Goal: Task Accomplishment & Management: Complete application form

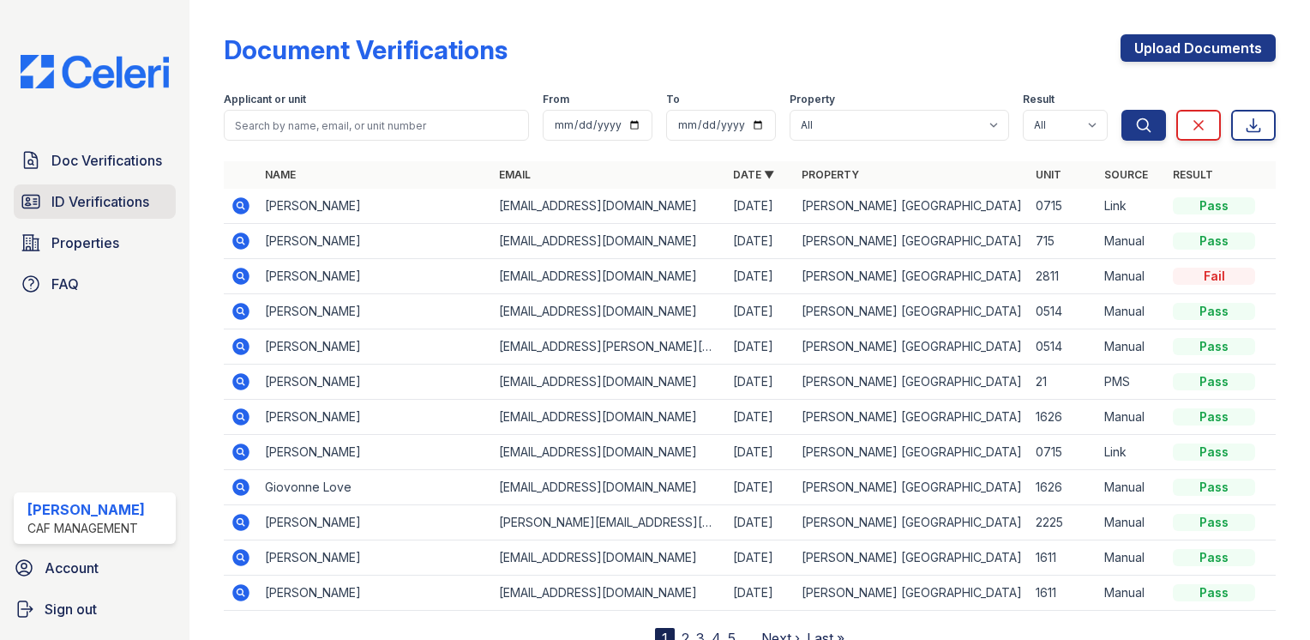
drag, startPoint x: 0, startPoint y: 0, endPoint x: 101, endPoint y: 194, distance: 218.6
click at [143, 165] on span "Doc Verifications" at bounding box center [106, 160] width 111 height 21
click at [93, 147] on link "Doc Verifications" at bounding box center [95, 160] width 162 height 34
click at [1174, 46] on link "Upload Documents" at bounding box center [1198, 47] width 155 height 27
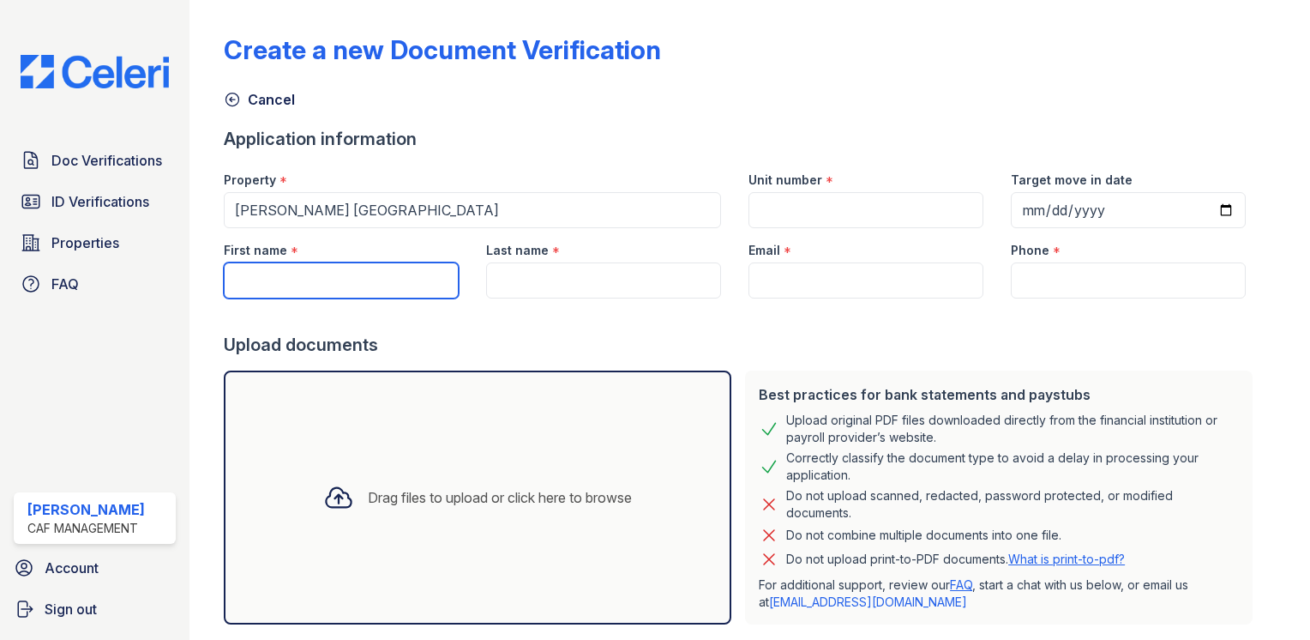
click at [336, 289] on input "First name" at bounding box center [341, 280] width 235 height 36
type input "Constance"
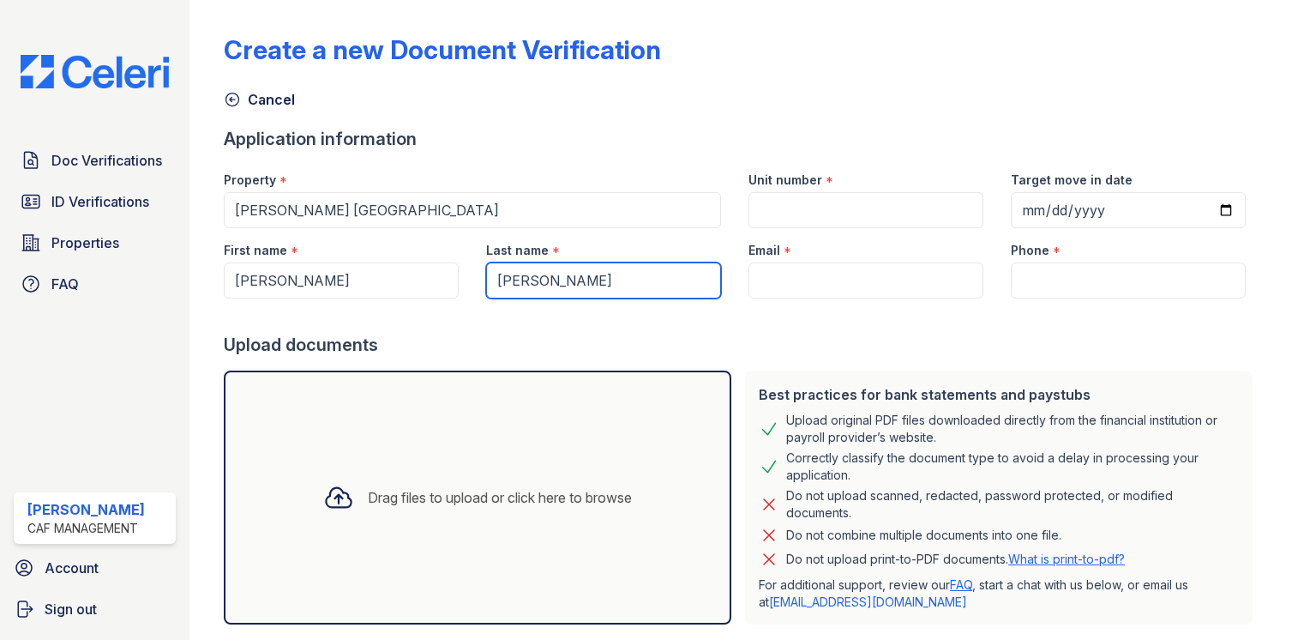
type input "Williams"
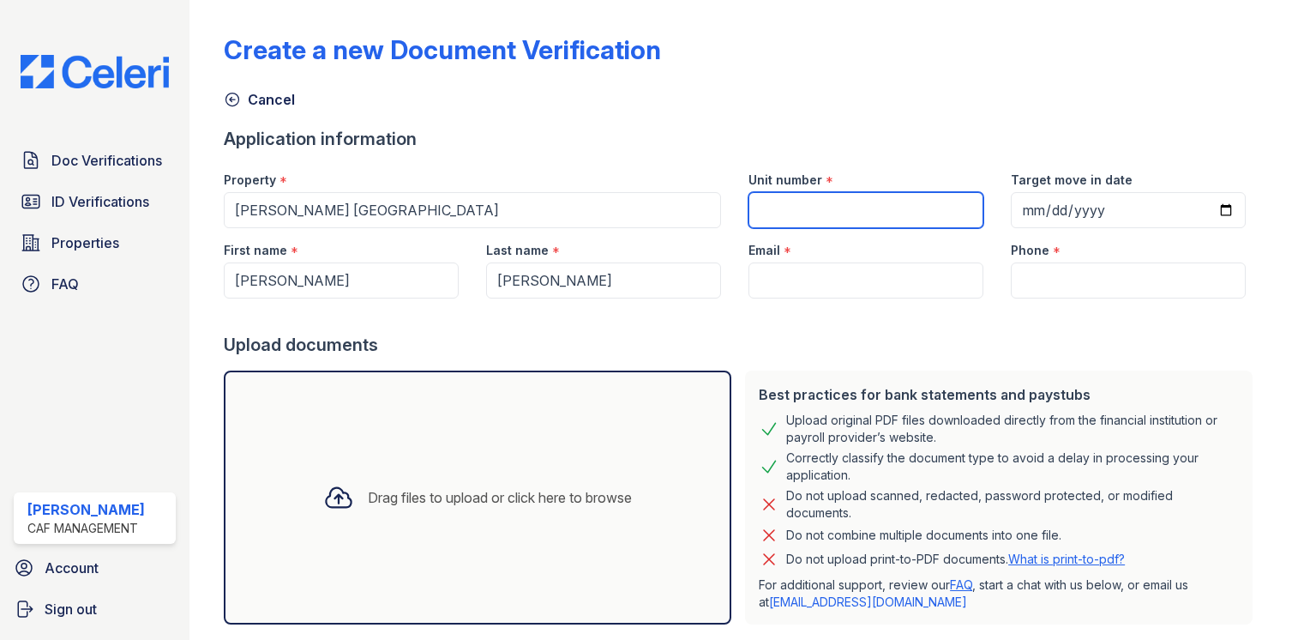
click at [777, 214] on input "Unit number" at bounding box center [866, 210] width 235 height 36
type input "1626"
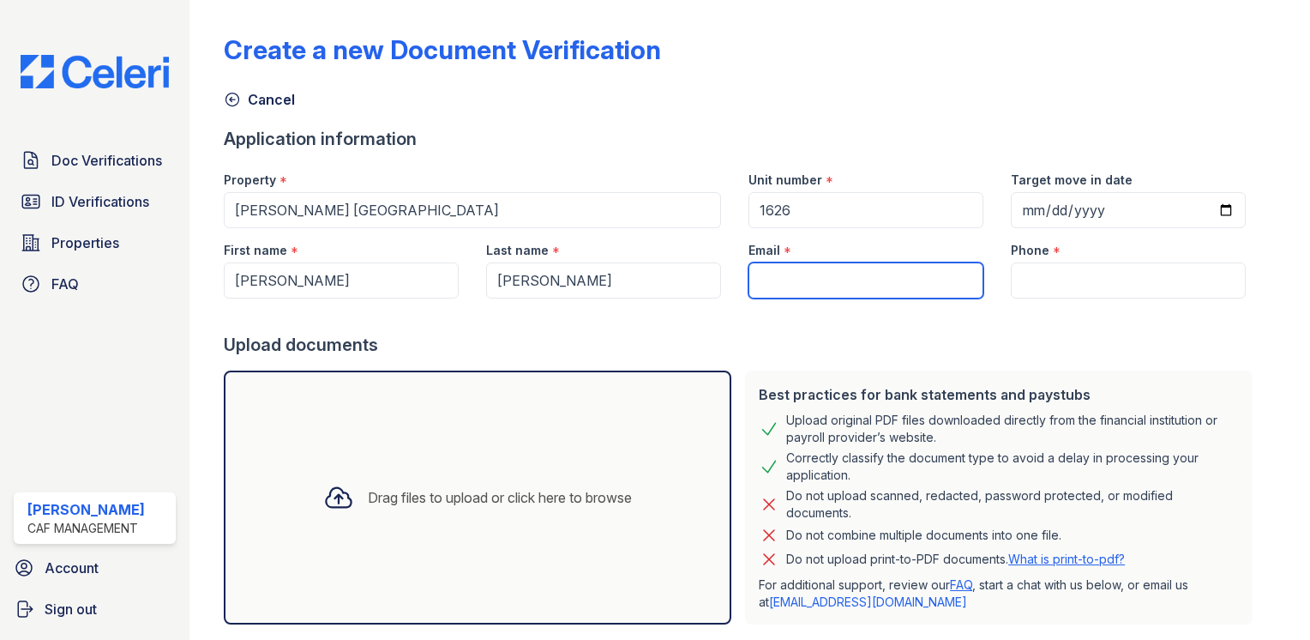
click at [749, 280] on input "Email" at bounding box center [866, 280] width 235 height 36
paste input "conwill428@yahoo.com"
type input "conwill428@yahoo.com"
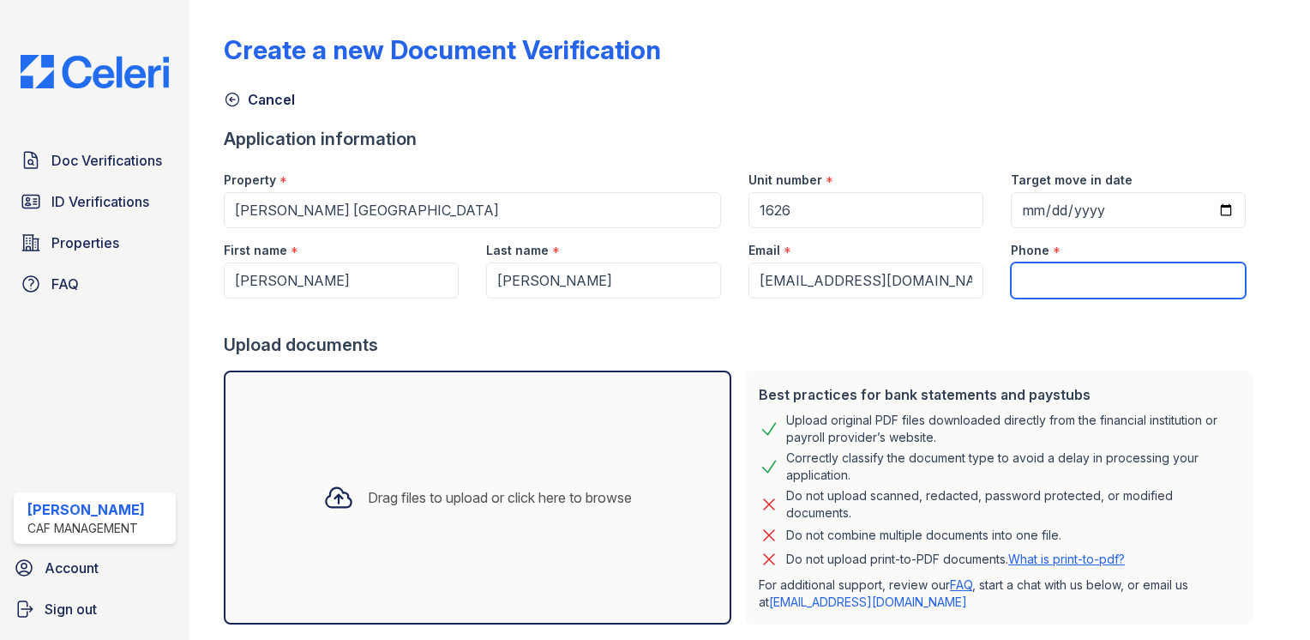
click at [1092, 272] on input "Phone" at bounding box center [1128, 280] width 235 height 36
paste input "(601) 622-7873"
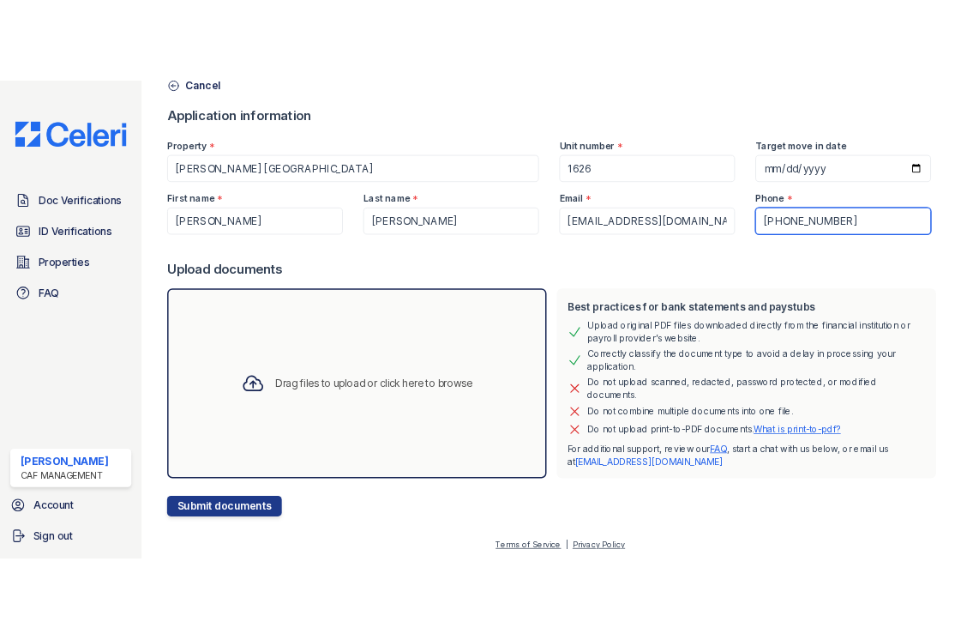
scroll to position [93, 0]
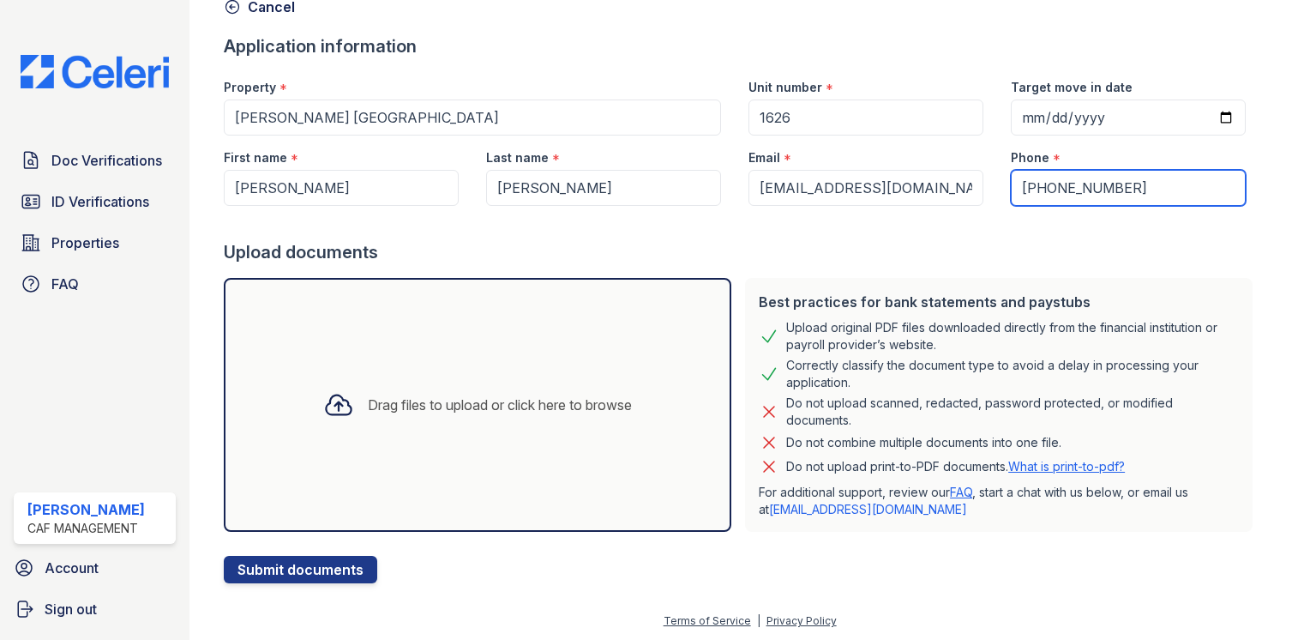
type input "(601) 622-7873"
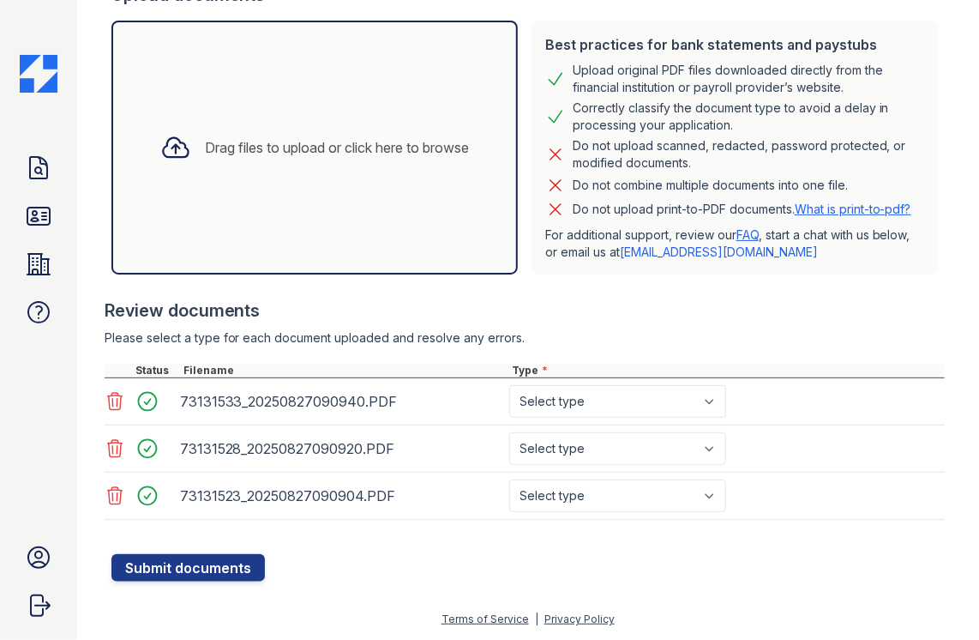
scroll to position [360, 0]
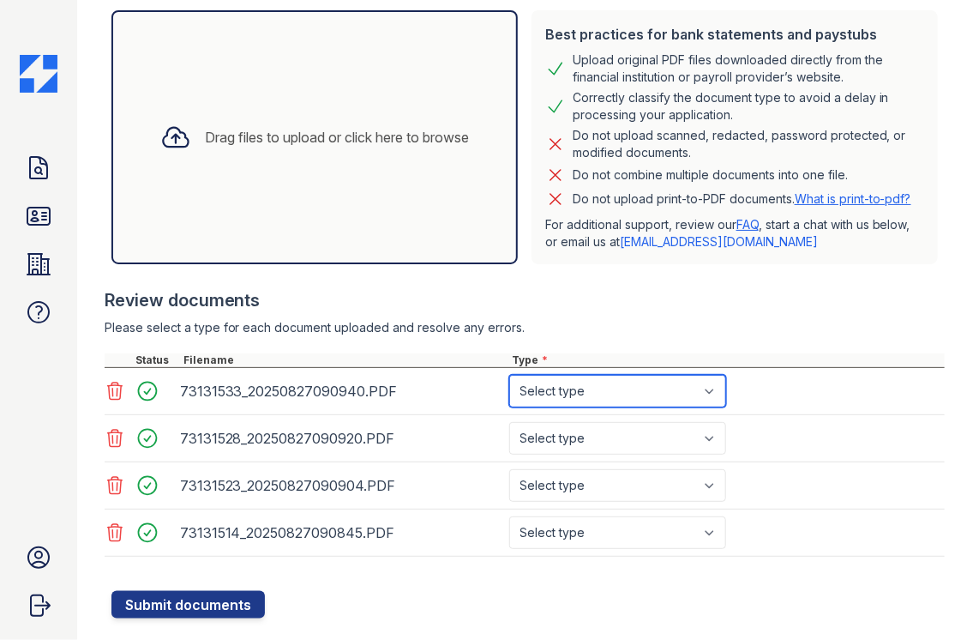
click at [538, 407] on select "Select type Paystub Bank Statement Offer Letter Tax Documents Benefit Award Let…" at bounding box center [617, 391] width 217 height 33
select select "paystub"
click at [509, 387] on select "Select type Paystub Bank Statement Offer Letter Tax Documents Benefit Award Let…" at bounding box center [617, 391] width 217 height 33
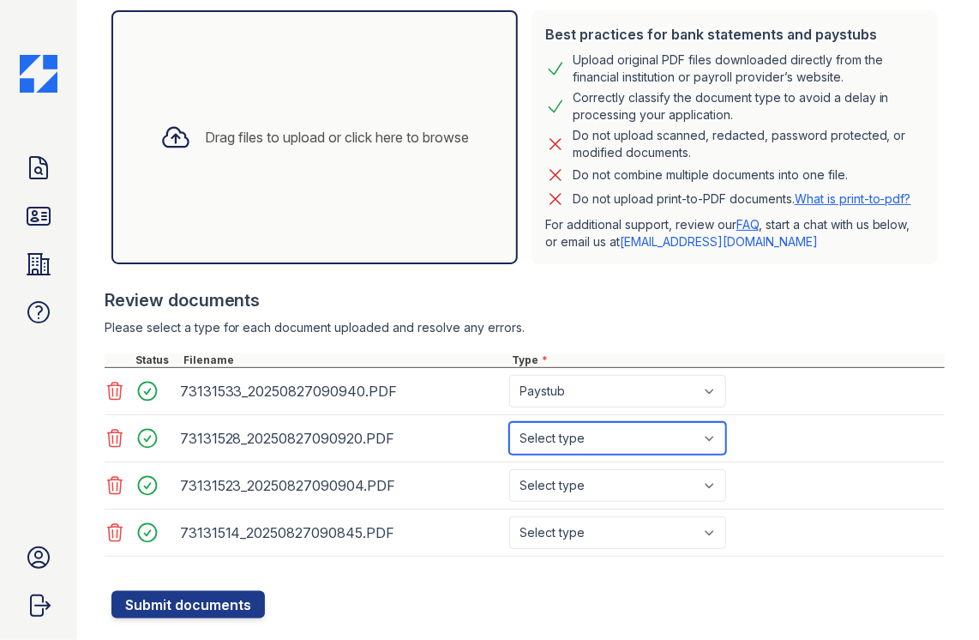
click at [539, 454] on select "Select type Paystub Bank Statement Offer Letter Tax Documents Benefit Award Let…" at bounding box center [617, 438] width 217 height 33
select select "paystub"
click at [509, 433] on select "Select type Paystub Bank Statement Offer Letter Tax Documents Benefit Award Let…" at bounding box center [617, 438] width 217 height 33
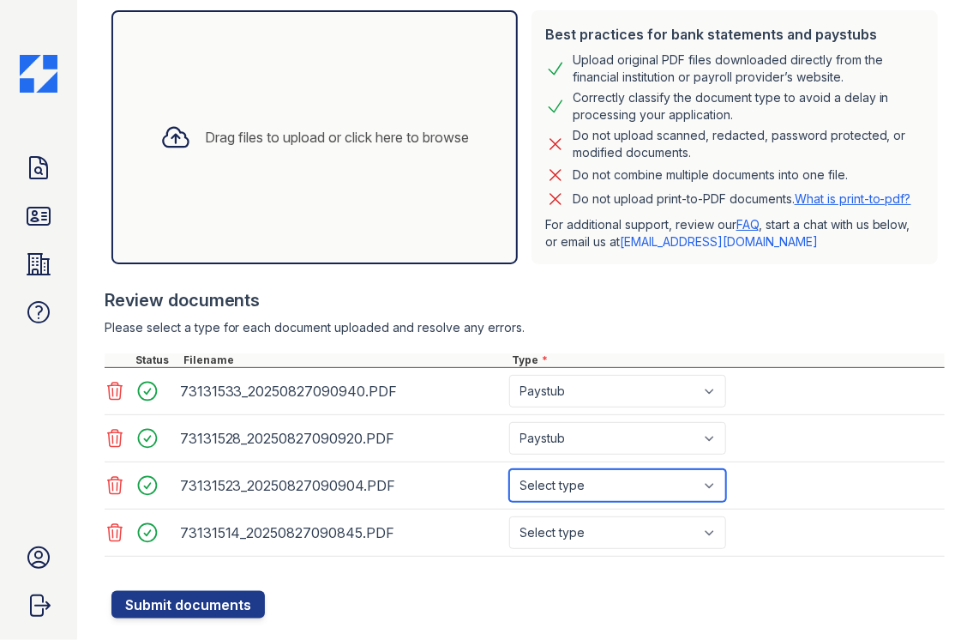
click at [543, 495] on select "Select type Paystub Bank Statement Offer Letter Tax Documents Benefit Award Let…" at bounding box center [617, 485] width 217 height 33
select select "paystub"
click at [509, 480] on select "Select type Paystub Bank Statement Offer Letter Tax Documents Benefit Award Let…" at bounding box center [617, 485] width 217 height 33
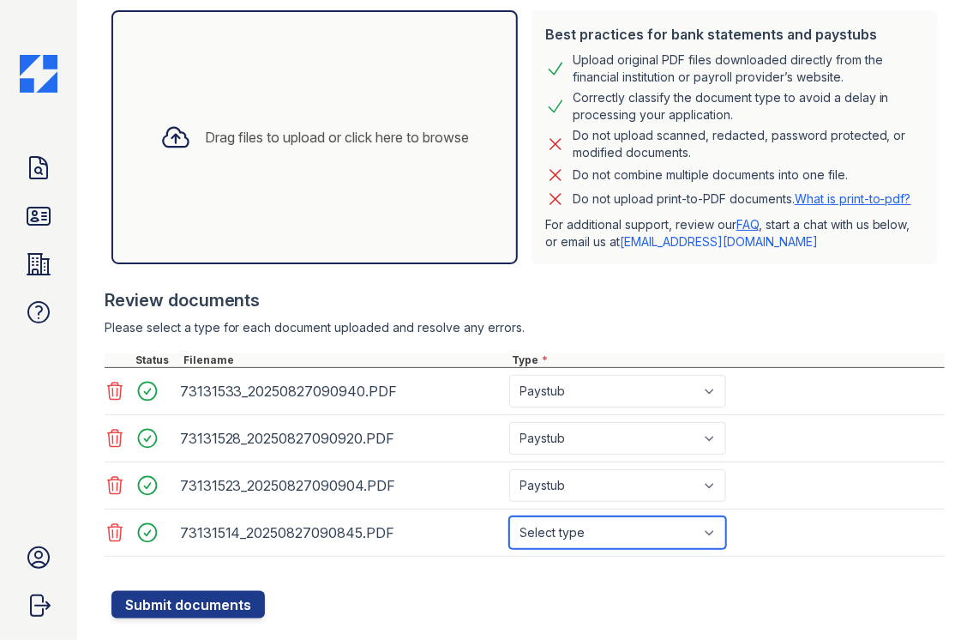
click at [552, 539] on select "Select type Paystub Bank Statement Offer Letter Tax Documents Benefit Award Let…" at bounding box center [617, 532] width 217 height 33
select select "paystub"
click at [509, 527] on select "Select type Paystub Bank Statement Offer Letter Tax Documents Benefit Award Let…" at bounding box center [617, 532] width 217 height 33
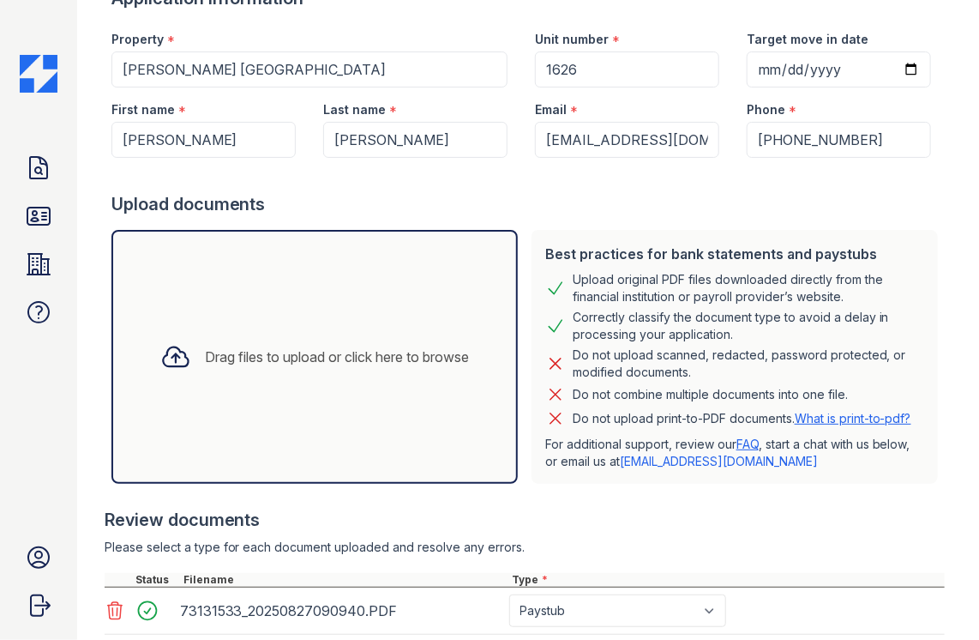
scroll to position [407, 0]
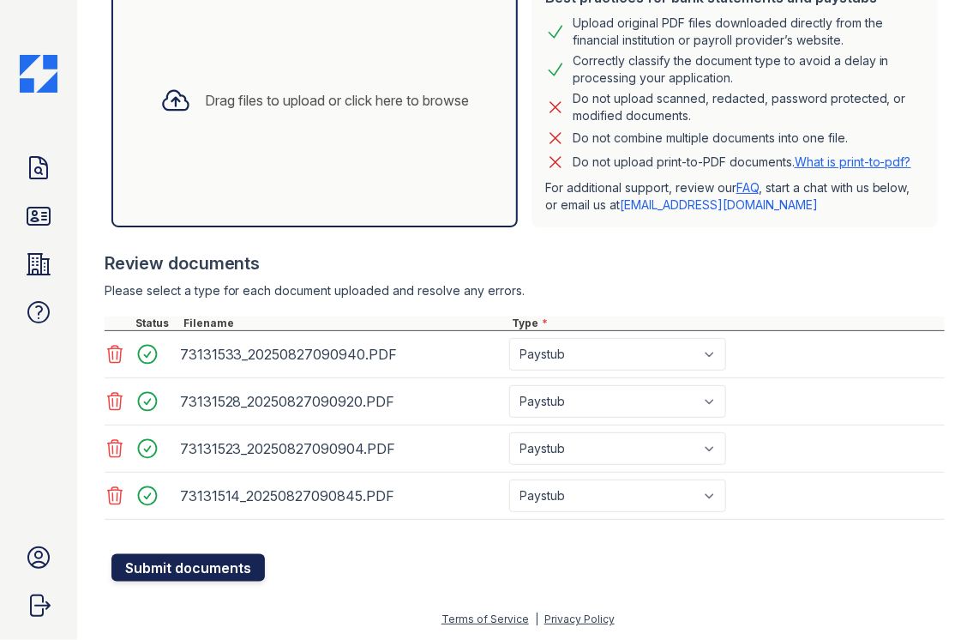
click at [158, 571] on button "Submit documents" at bounding box center [187, 567] width 153 height 27
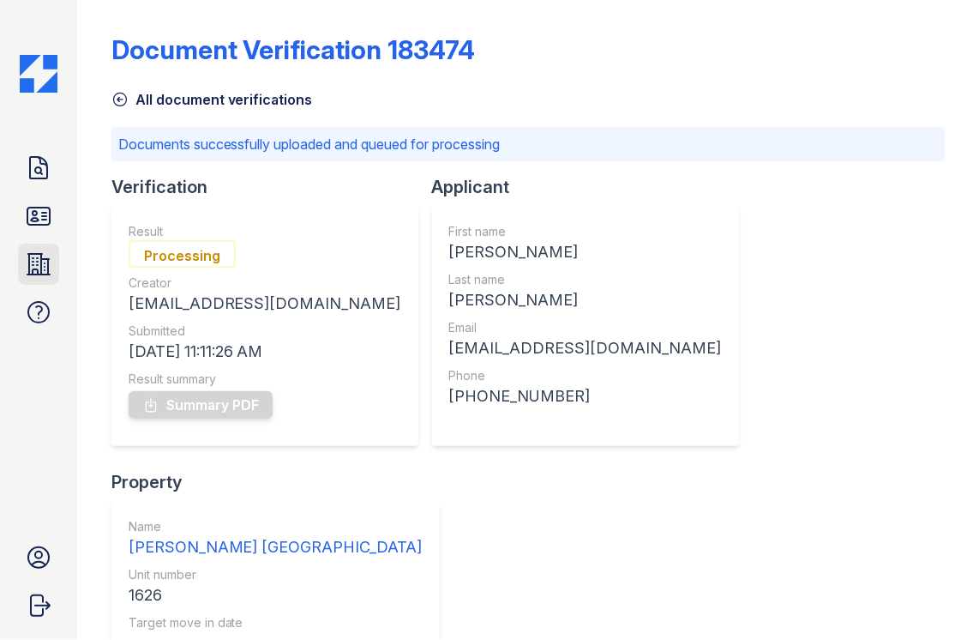
click at [36, 254] on icon at bounding box center [38, 264] width 22 height 21
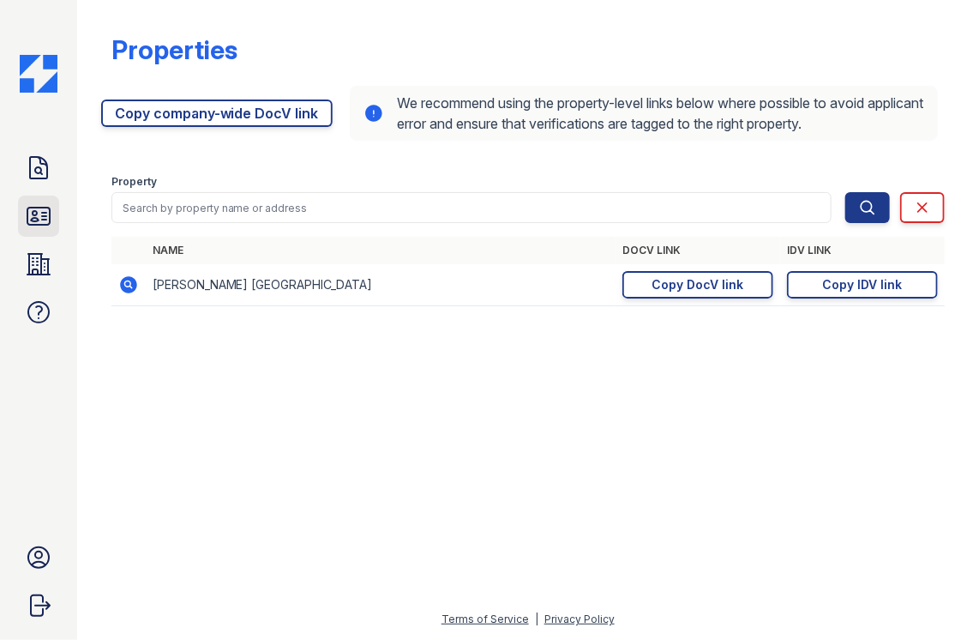
click at [33, 231] on link "ID Verifications" at bounding box center [38, 216] width 41 height 41
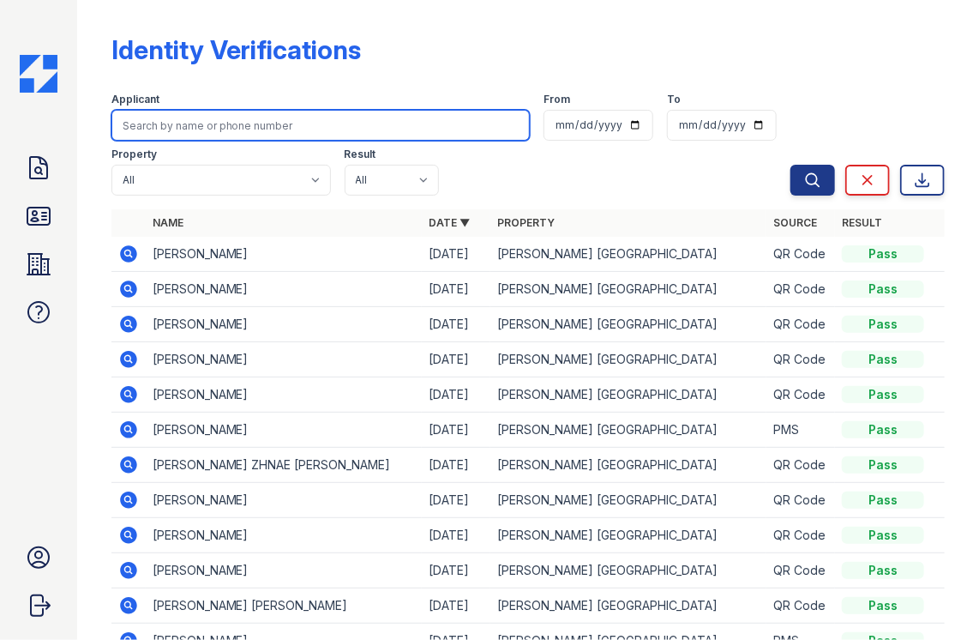
click at [178, 129] on input "search" at bounding box center [320, 125] width 419 height 31
type input "con"
click at [791, 165] on button "Search" at bounding box center [813, 180] width 45 height 31
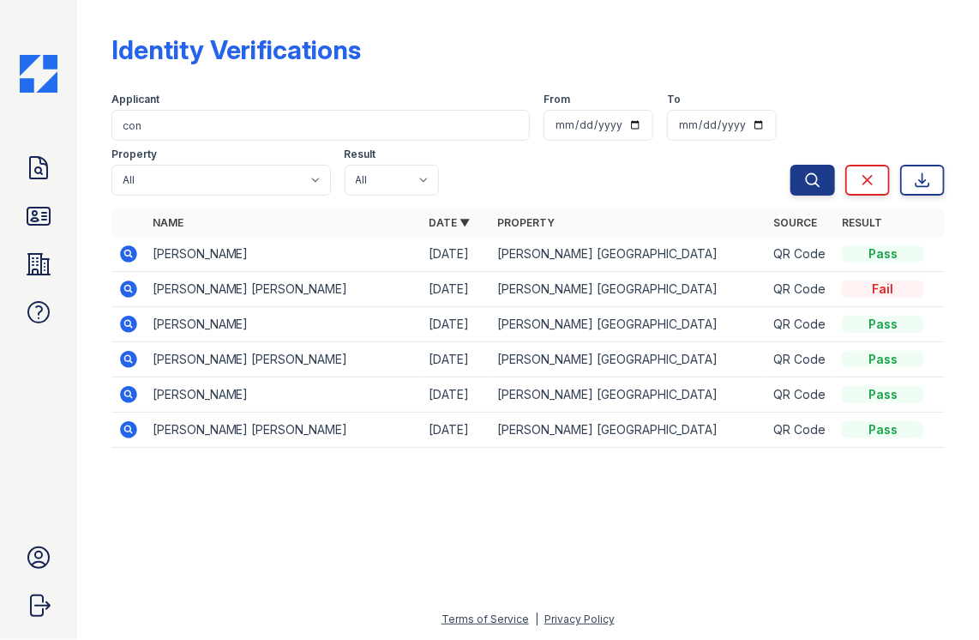
click at [129, 245] on icon at bounding box center [128, 253] width 17 height 17
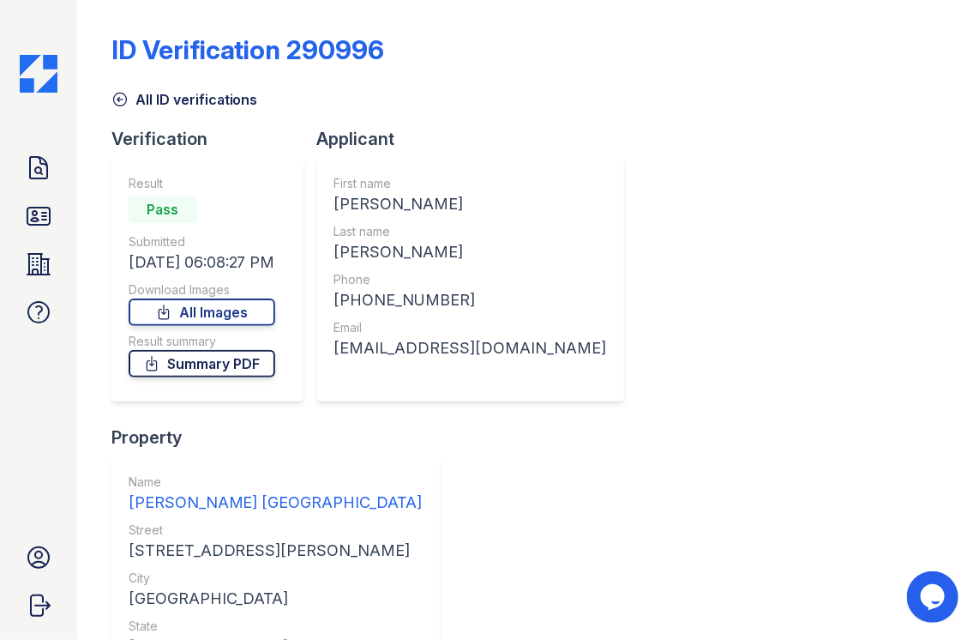
click at [223, 366] on link "Summary PDF" at bounding box center [202, 363] width 147 height 27
click at [275, 371] on link "Summary PDF" at bounding box center [202, 363] width 147 height 27
click at [252, 310] on link "All Images" at bounding box center [202, 311] width 147 height 27
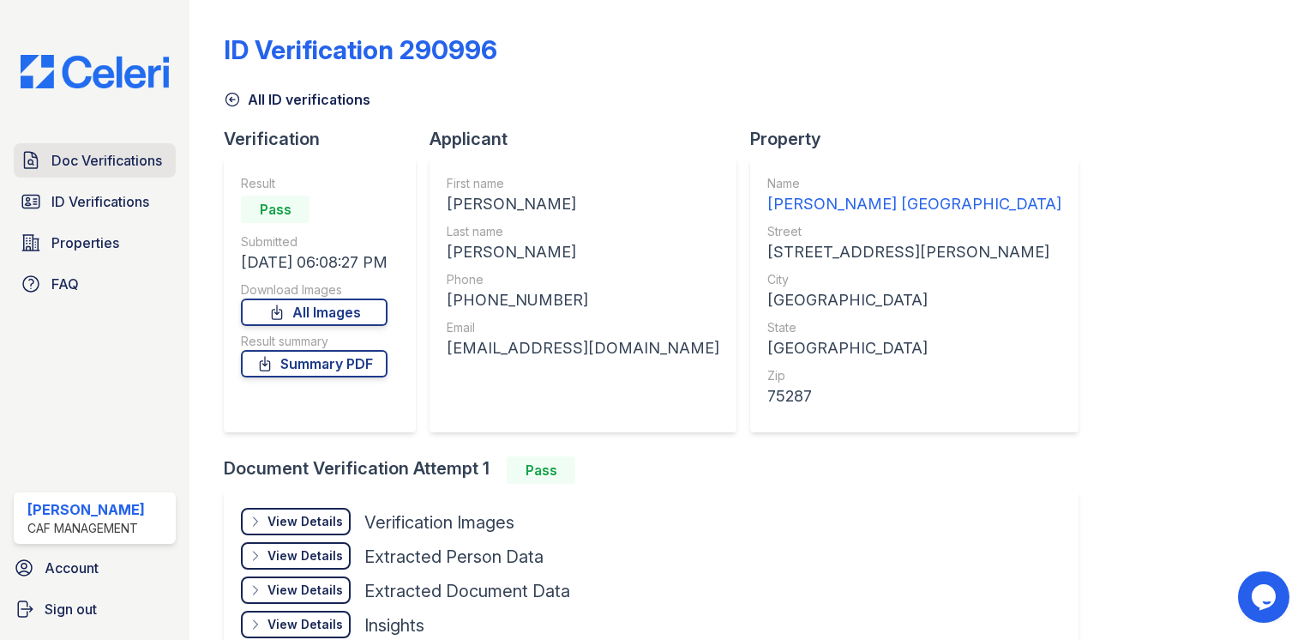
click at [92, 150] on span "Doc Verifications" at bounding box center [106, 160] width 111 height 21
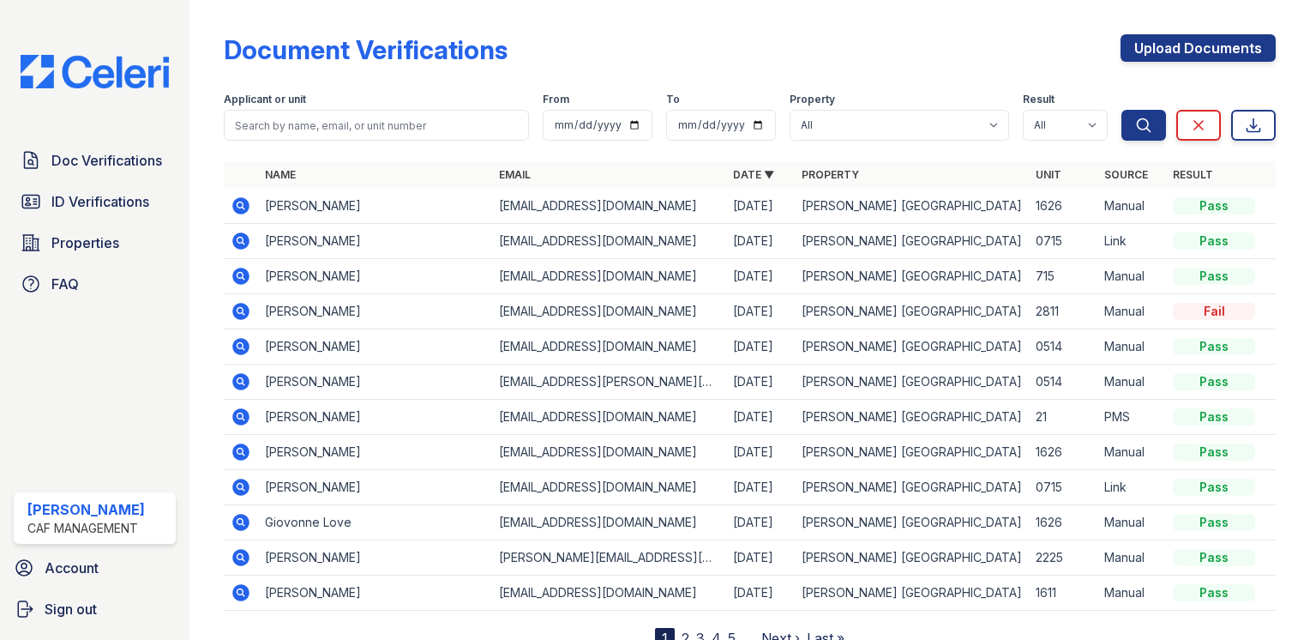
click at [237, 238] on icon at bounding box center [240, 240] width 17 height 17
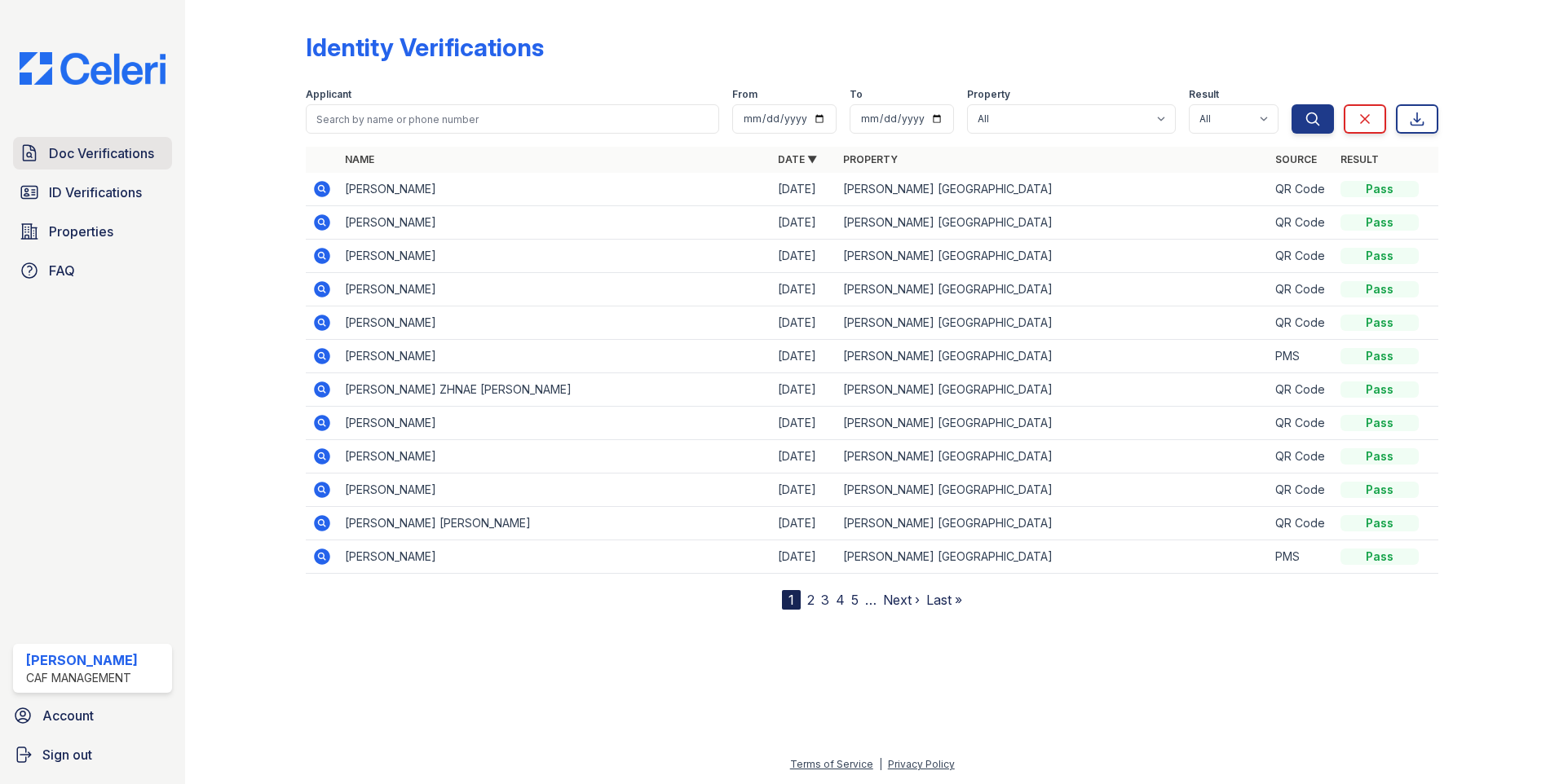
click at [37, 169] on link "Doc Verifications" at bounding box center [92, 153] width 159 height 32
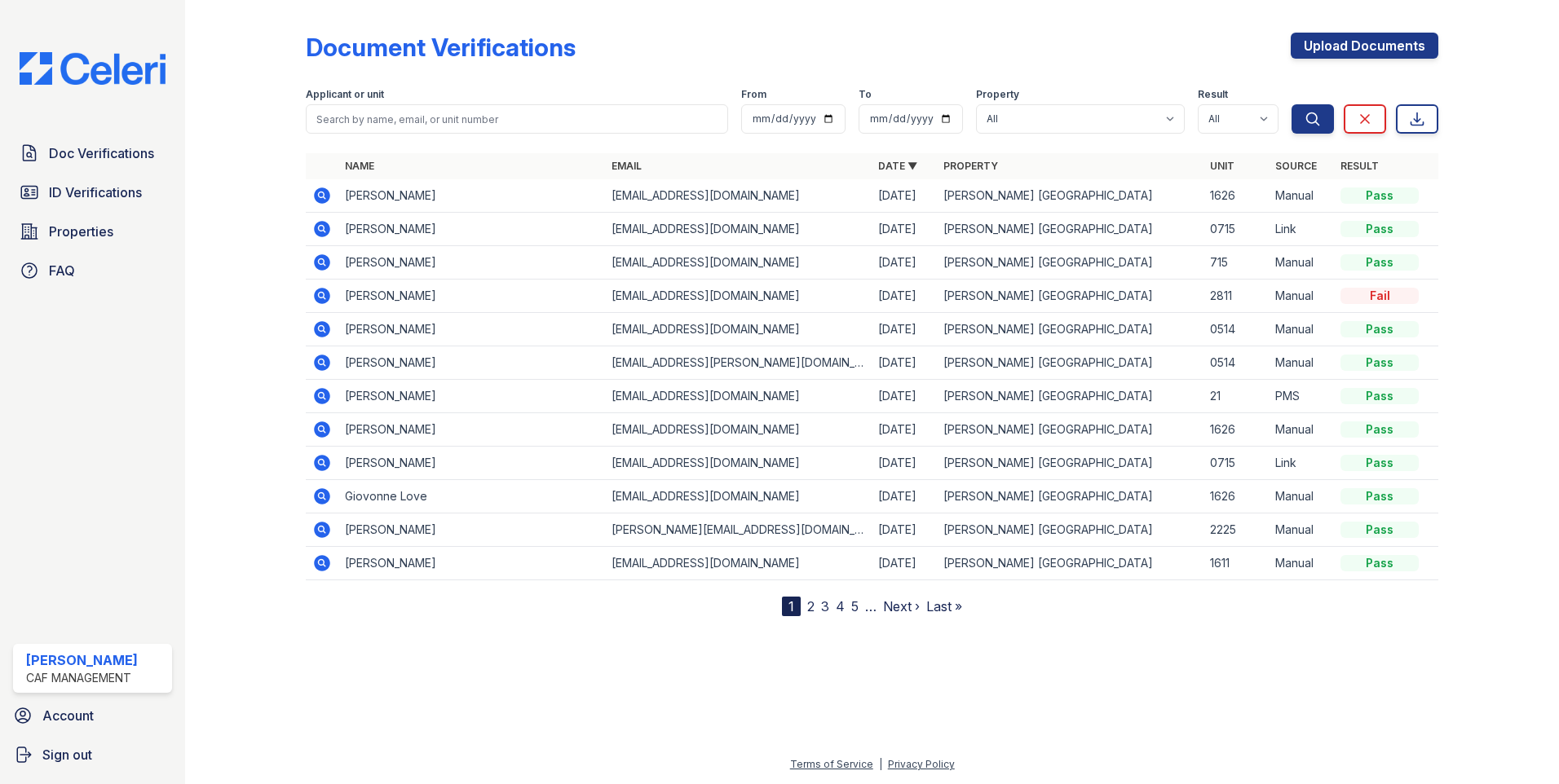
click at [324, 192] on icon at bounding box center [321, 195] width 16 height 16
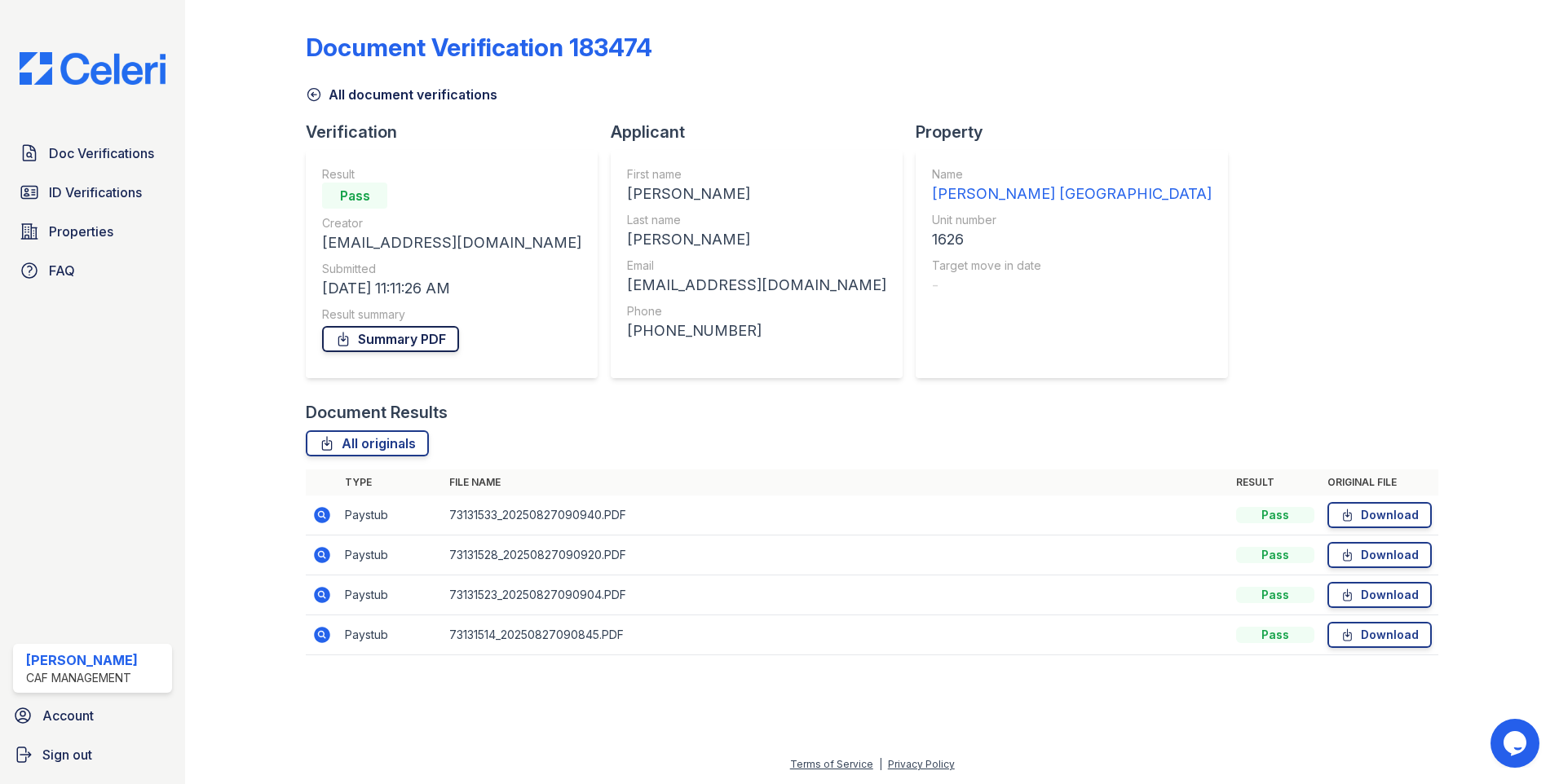
click at [383, 335] on link "Summary PDF" at bounding box center [391, 338] width 137 height 26
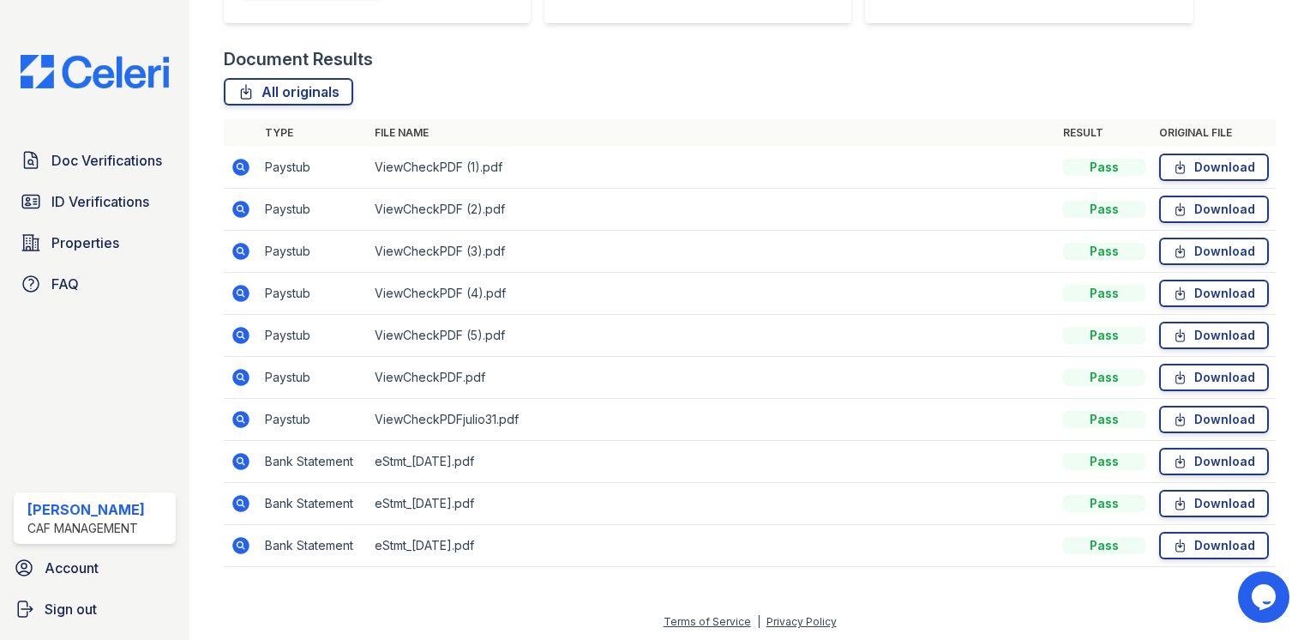
click at [233, 162] on icon at bounding box center [241, 167] width 21 height 21
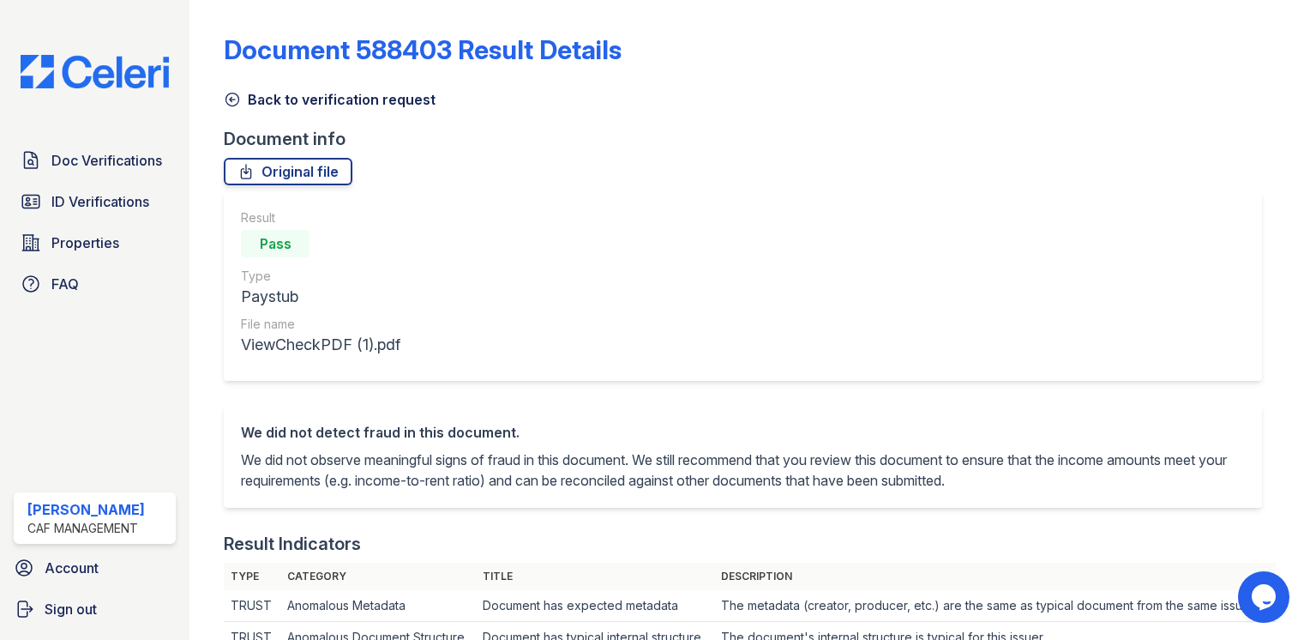
drag, startPoint x: 284, startPoint y: 176, endPoint x: 269, endPoint y: 194, distance: 23.2
click at [284, 176] on link "Original file" at bounding box center [288, 171] width 129 height 27
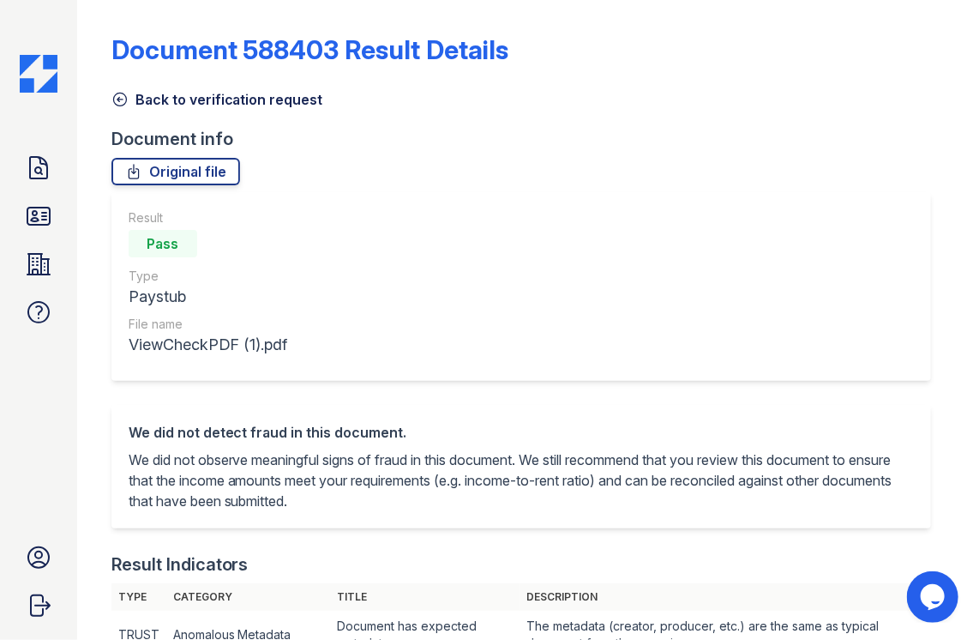
click at [123, 94] on icon at bounding box center [119, 99] width 13 height 13
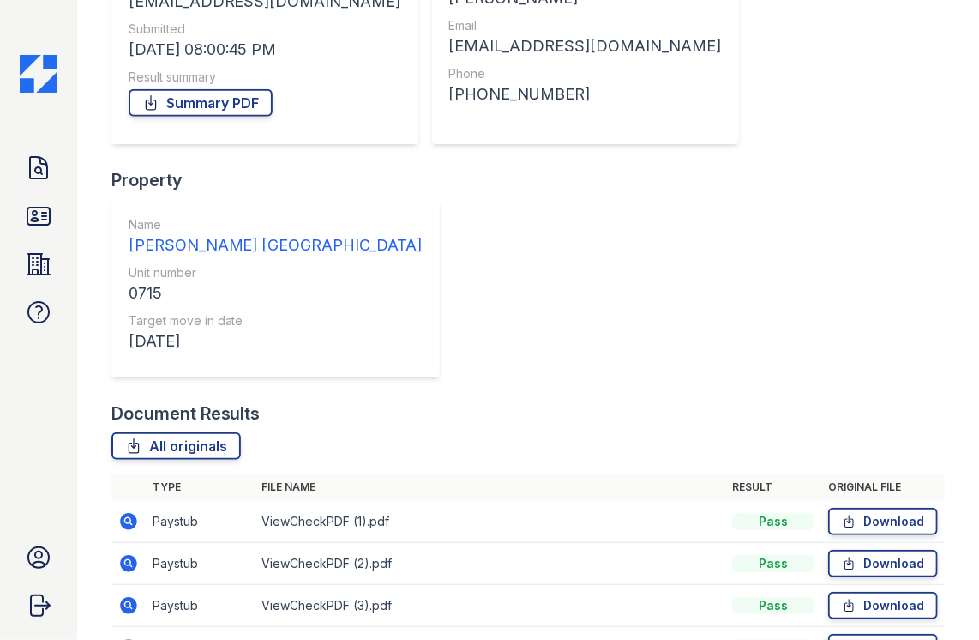
scroll to position [257, 0]
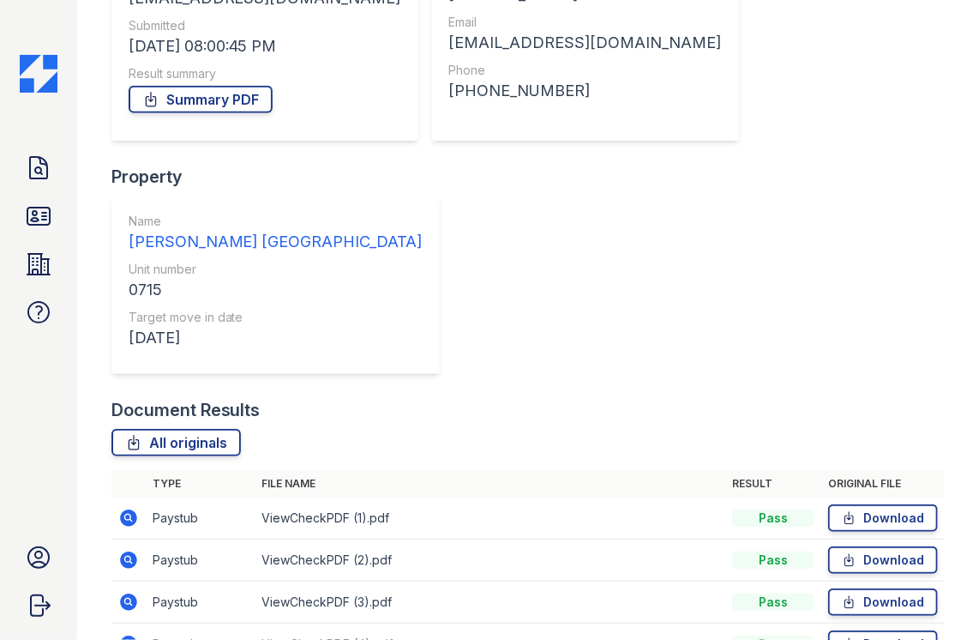
click at [123, 551] on icon at bounding box center [128, 559] width 17 height 17
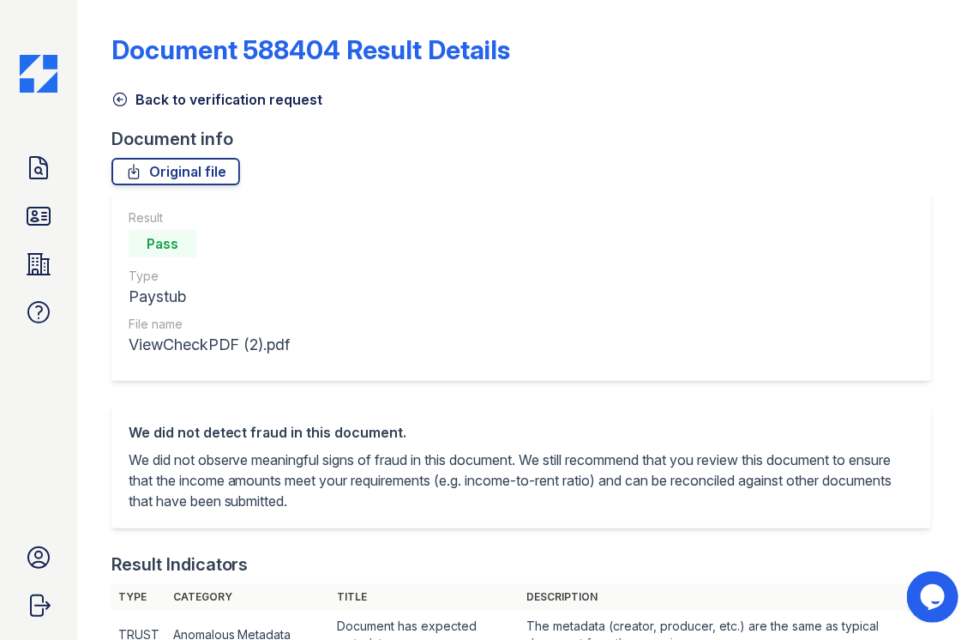
drag, startPoint x: 214, startPoint y: 178, endPoint x: 192, endPoint y: 214, distance: 42.4
click at [214, 178] on link "Original file" at bounding box center [175, 171] width 129 height 27
click at [120, 100] on icon at bounding box center [119, 99] width 17 height 17
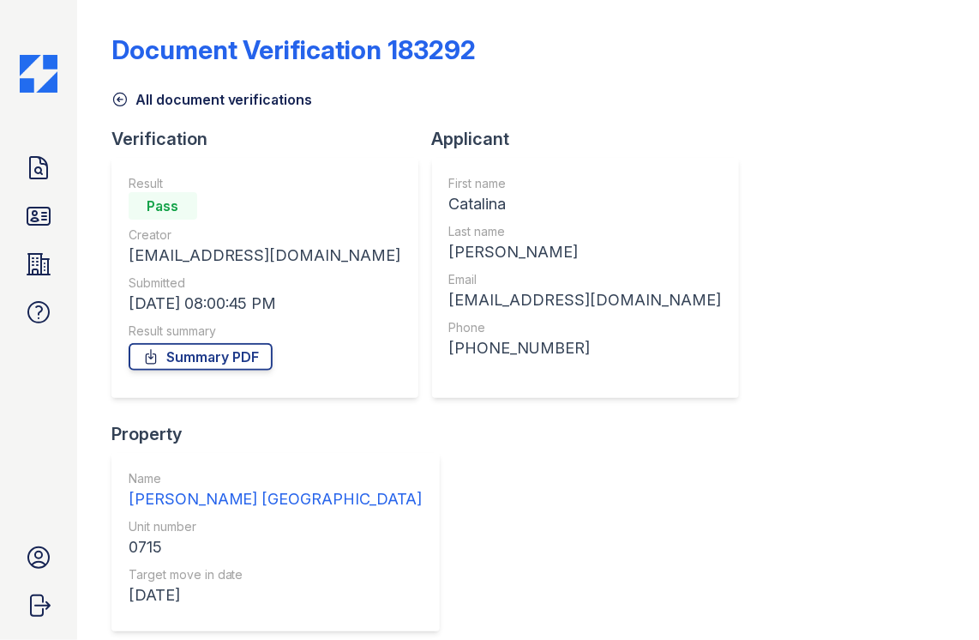
scroll to position [172, 0]
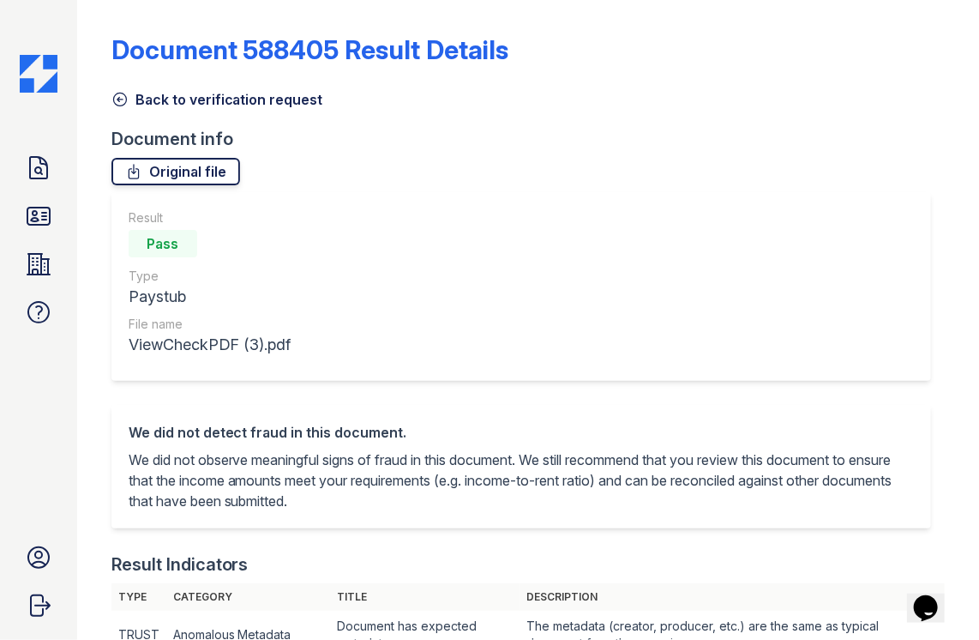
click at [175, 170] on link "Original file" at bounding box center [175, 171] width 129 height 27
click at [124, 98] on icon at bounding box center [119, 99] width 17 height 17
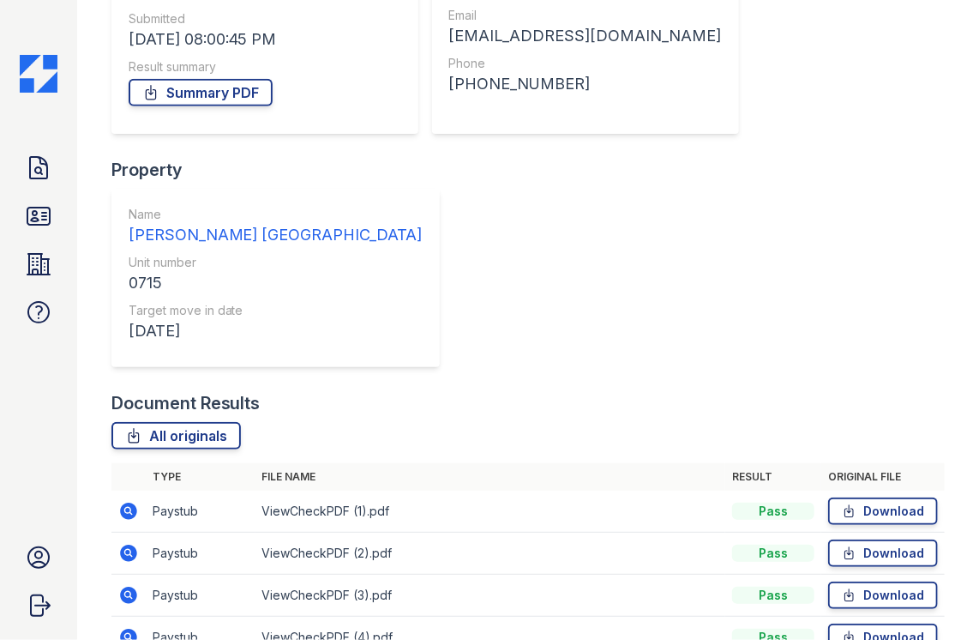
scroll to position [343, 0]
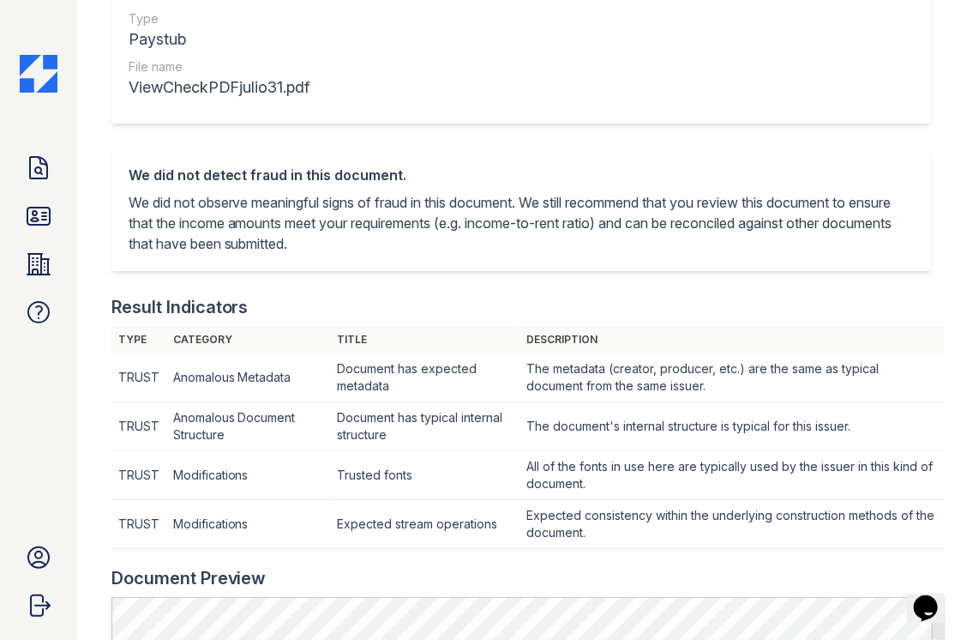
scroll to position [86, 0]
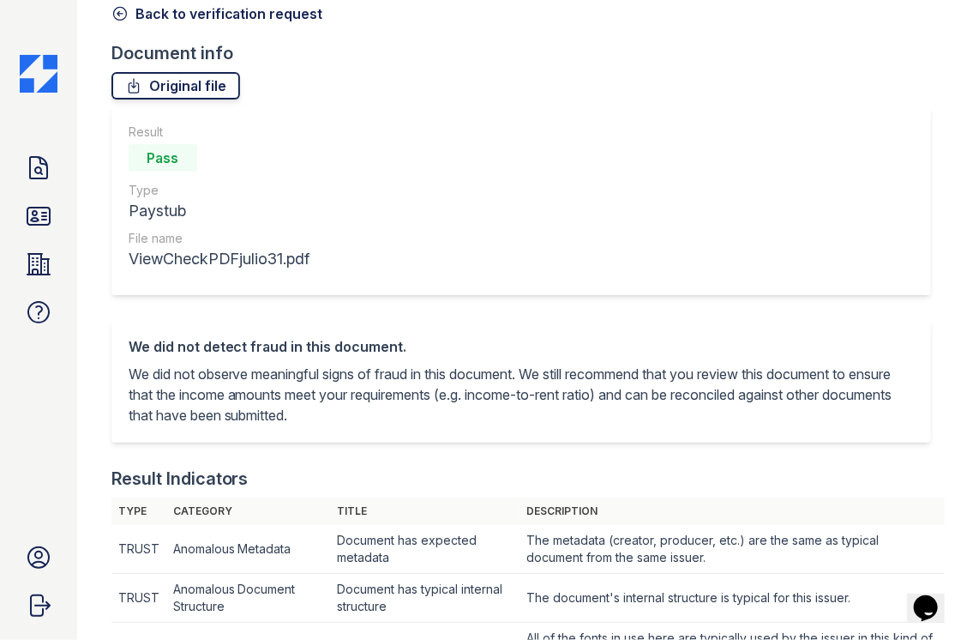
click at [178, 98] on link "Original file" at bounding box center [175, 85] width 129 height 27
click at [133, 19] on link "Back to verification request" at bounding box center [217, 13] width 212 height 21
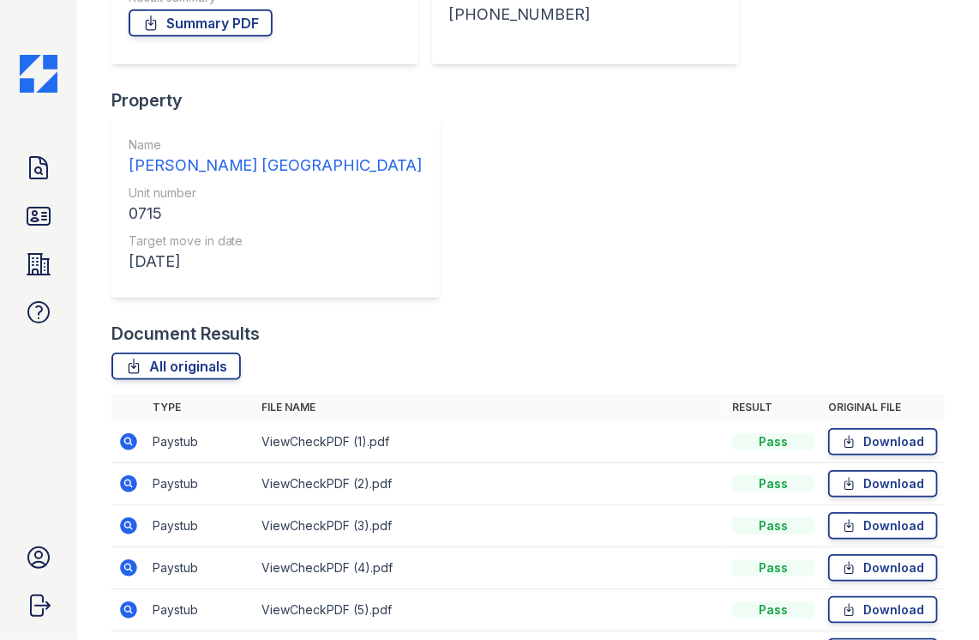
scroll to position [375, 0]
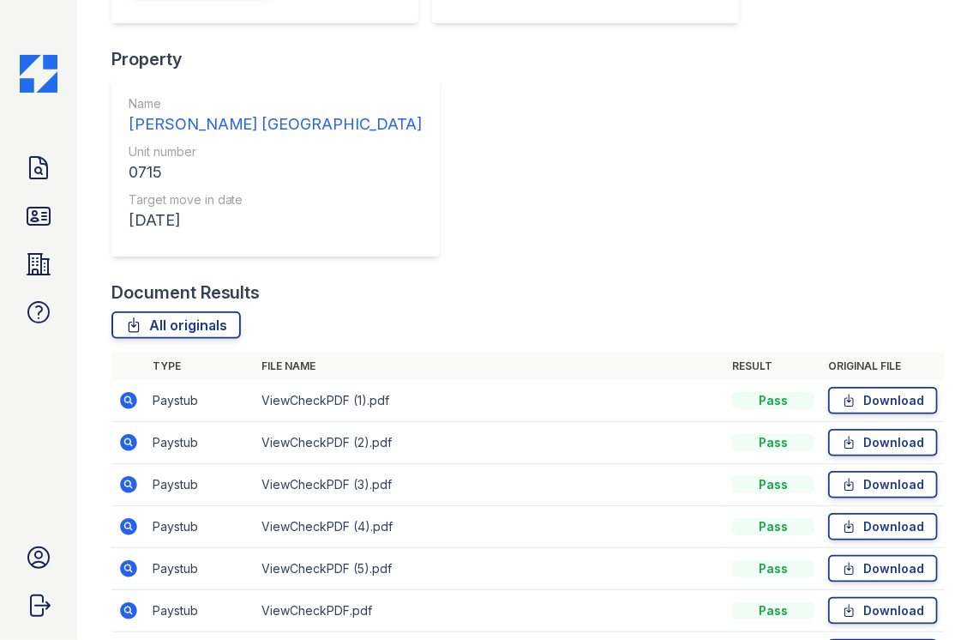
click at [127, 602] on icon at bounding box center [128, 610] width 17 height 17
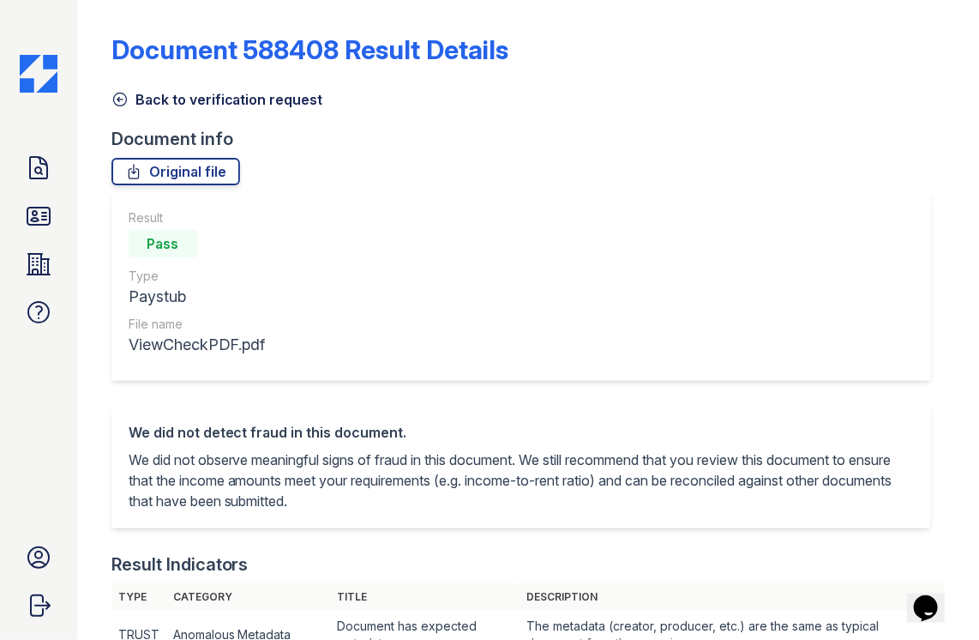
drag, startPoint x: 209, startPoint y: 168, endPoint x: 162, endPoint y: 189, distance: 51.5
click at [209, 168] on link "Original file" at bounding box center [175, 171] width 129 height 27
click at [123, 98] on icon at bounding box center [119, 99] width 17 height 17
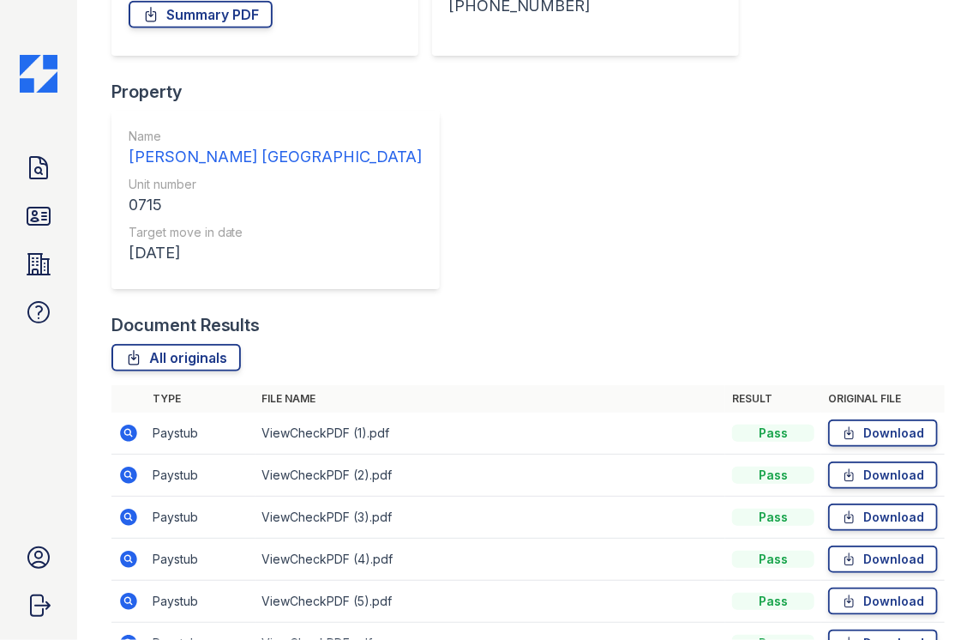
scroll to position [343, 0]
click at [121, 592] on icon at bounding box center [128, 600] width 17 height 17
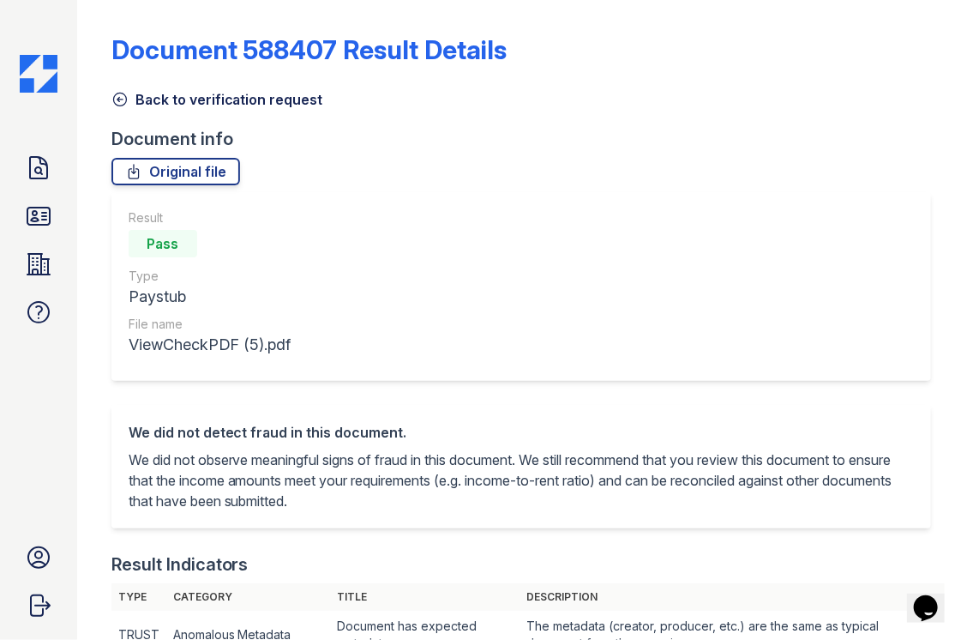
click at [113, 99] on icon at bounding box center [119, 99] width 17 height 17
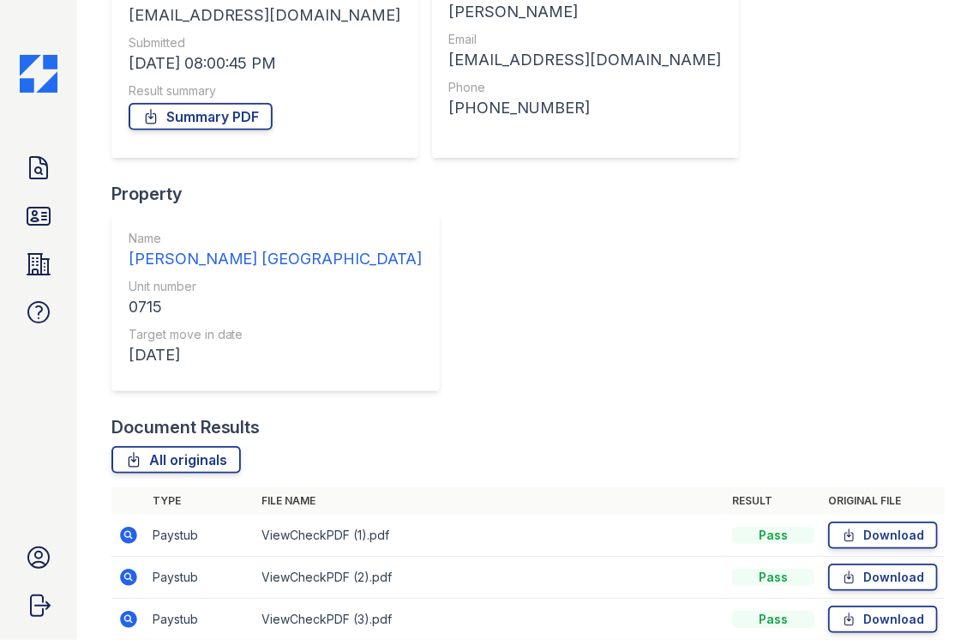
scroll to position [343, 0]
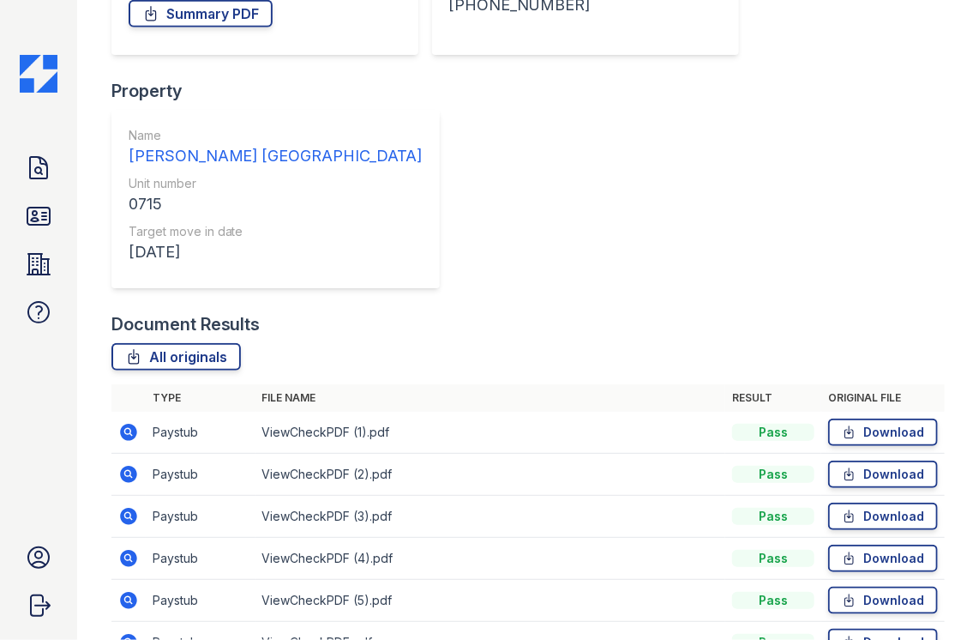
click at [134, 550] on icon at bounding box center [128, 558] width 17 height 17
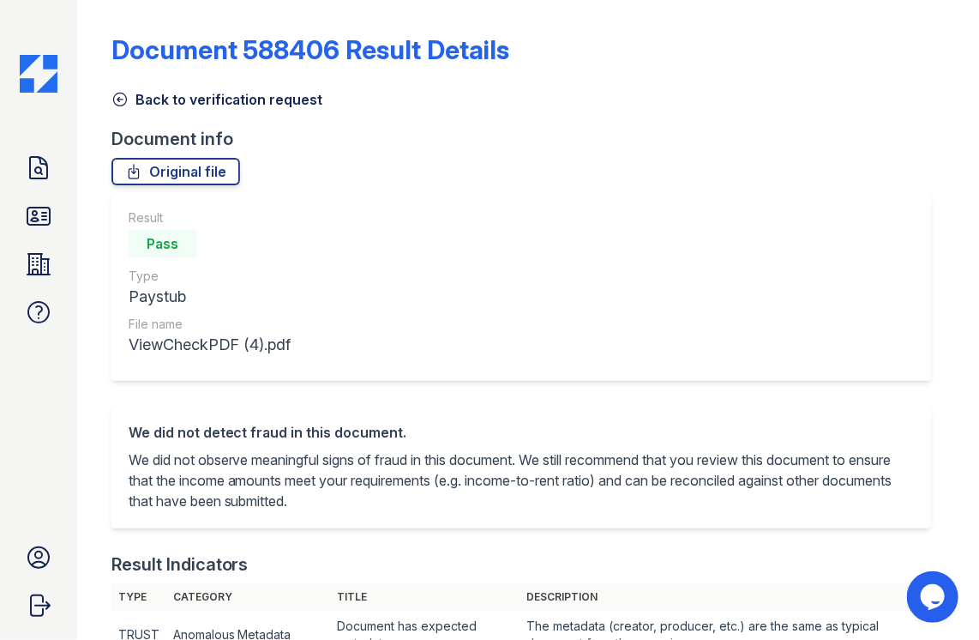
click at [132, 98] on link "Back to verification request" at bounding box center [217, 99] width 212 height 21
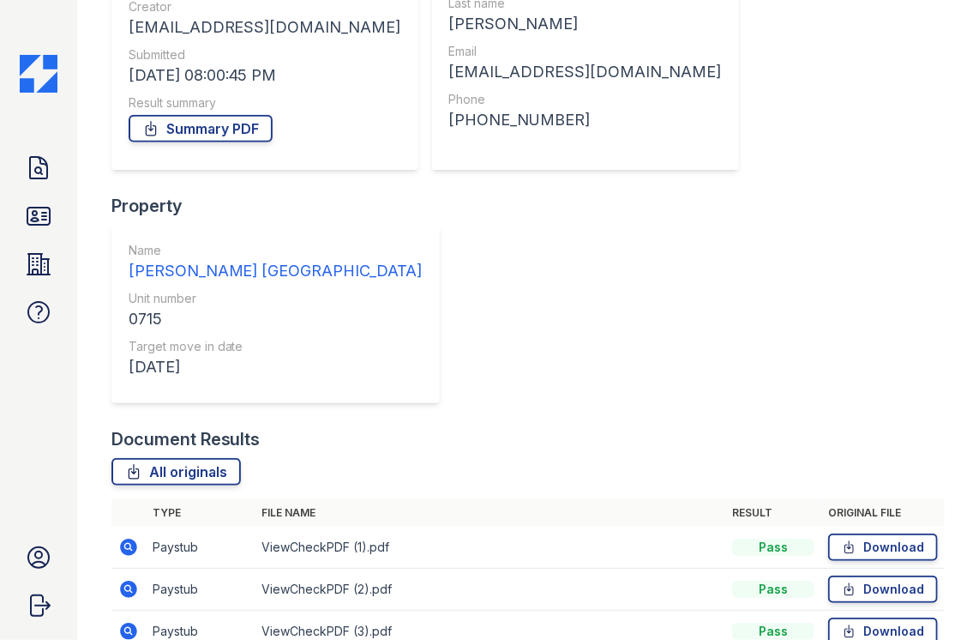
scroll to position [257, 0]
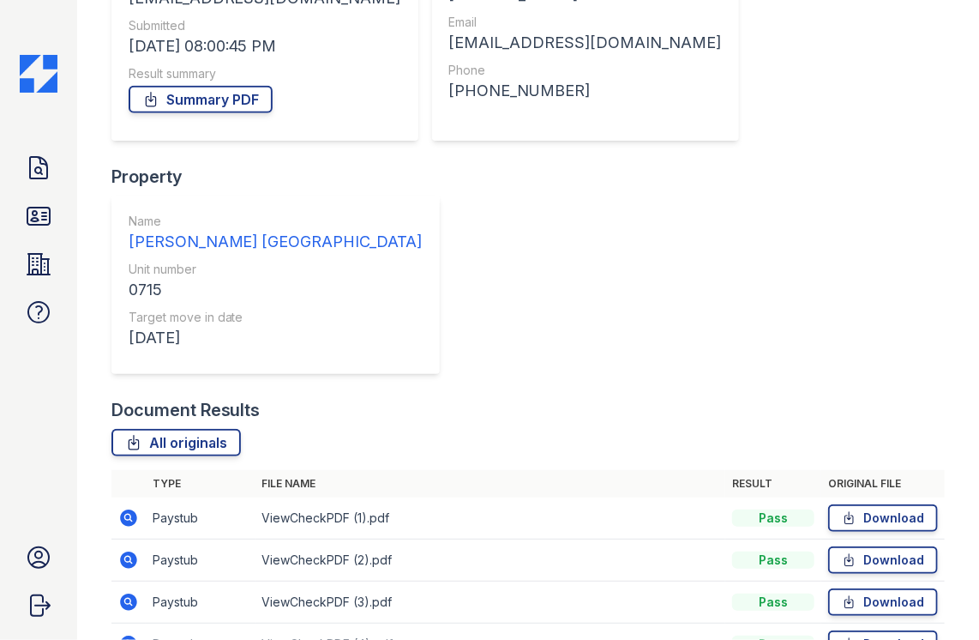
click at [118, 592] on icon at bounding box center [128, 602] width 21 height 21
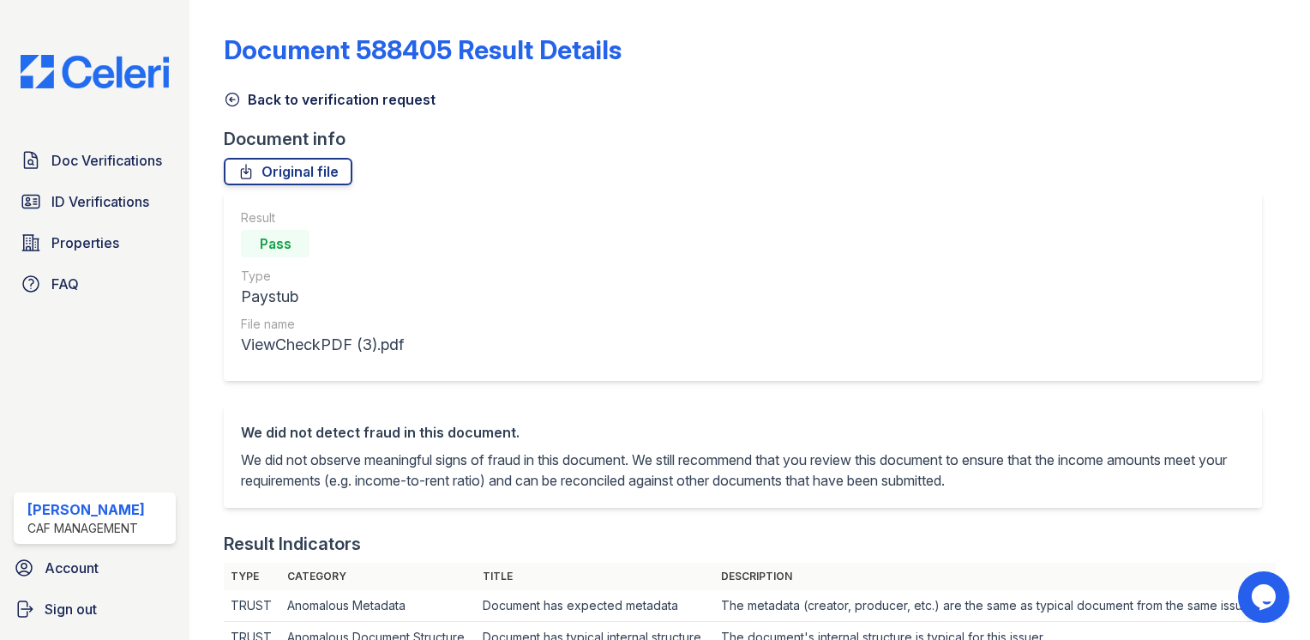
click at [242, 95] on link "Back to verification request" at bounding box center [330, 99] width 212 height 21
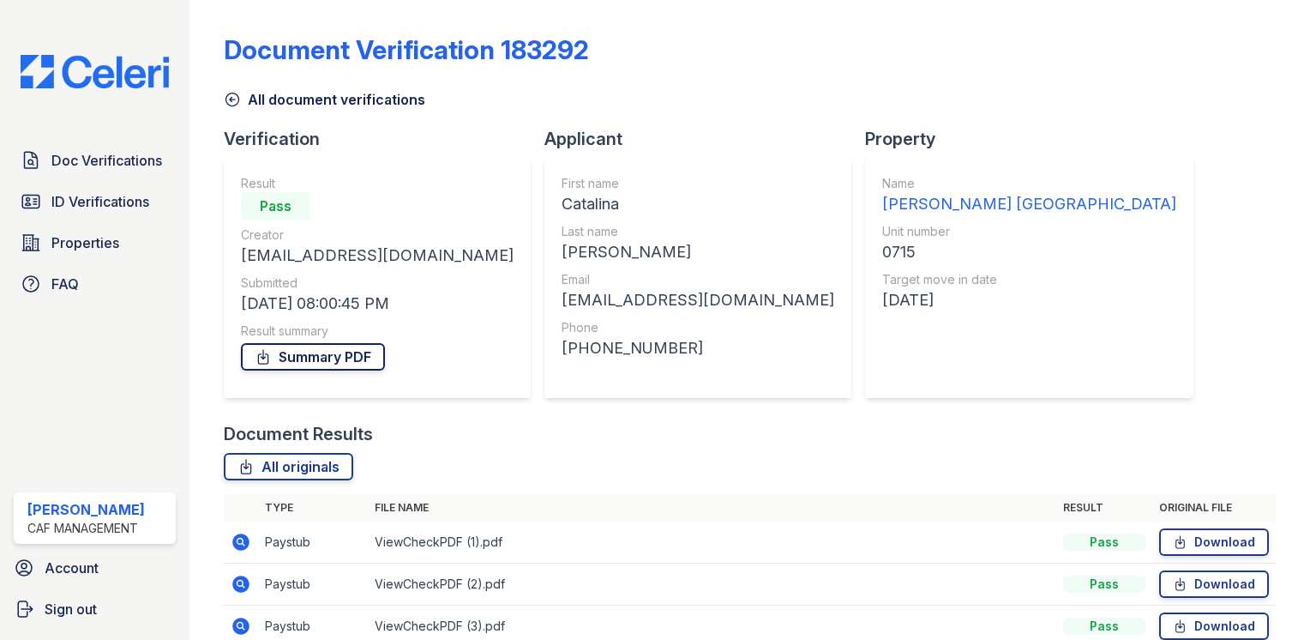
click at [306, 358] on link "Summary PDF" at bounding box center [313, 356] width 144 height 27
